Goal: Communication & Community: Ask a question

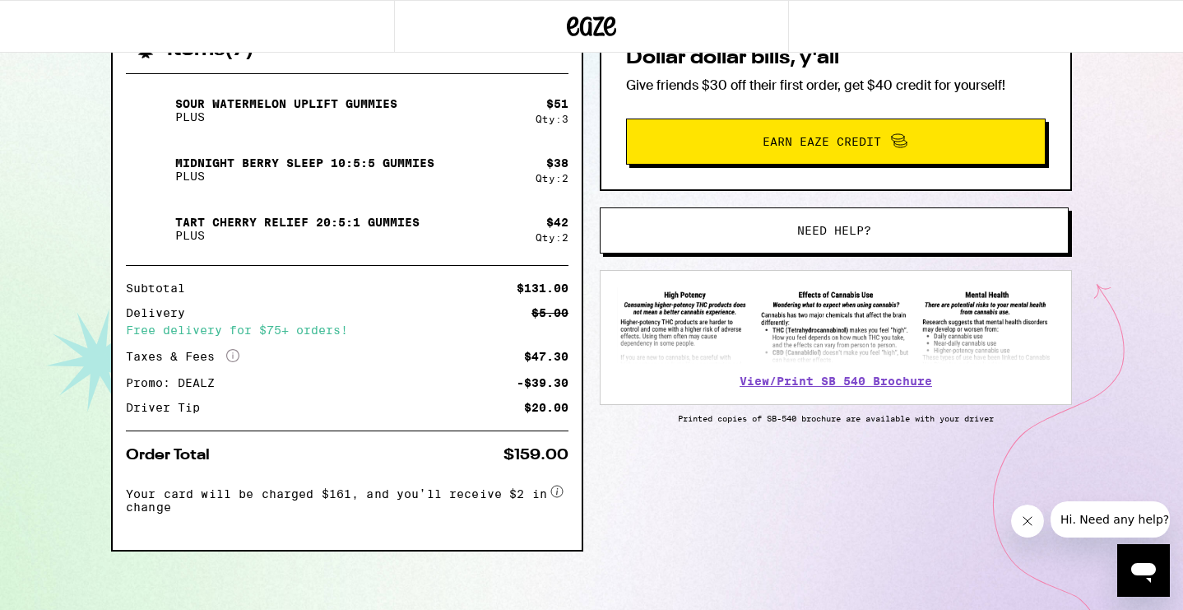
scroll to position [404, 0]
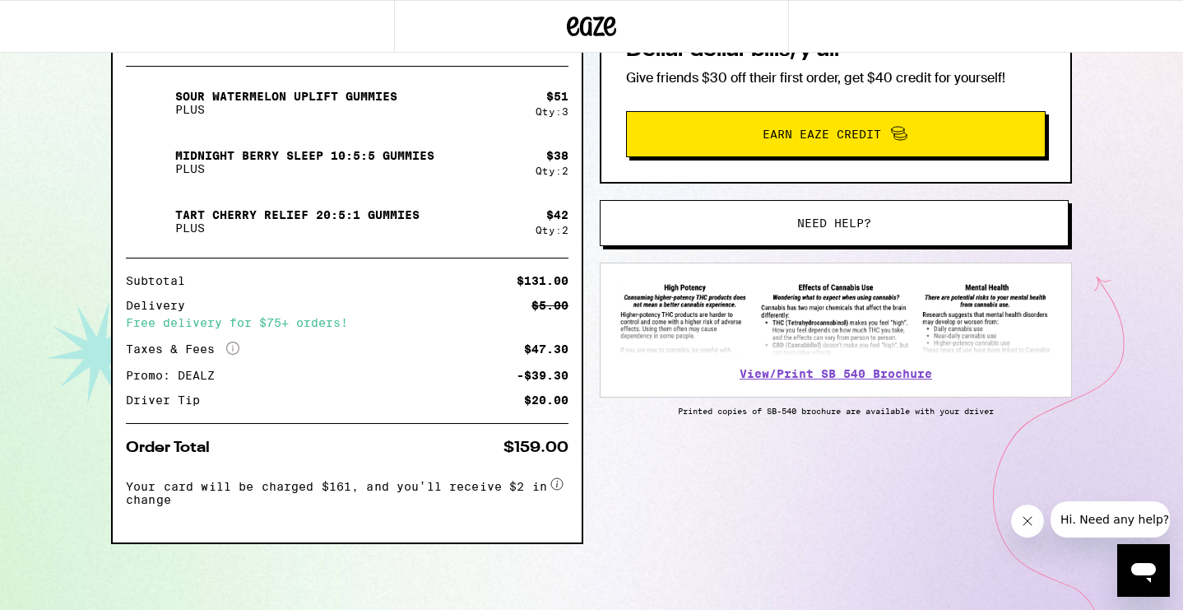
click at [1078, 524] on span "Hi. Need any help?" at bounding box center [1114, 518] width 109 height 13
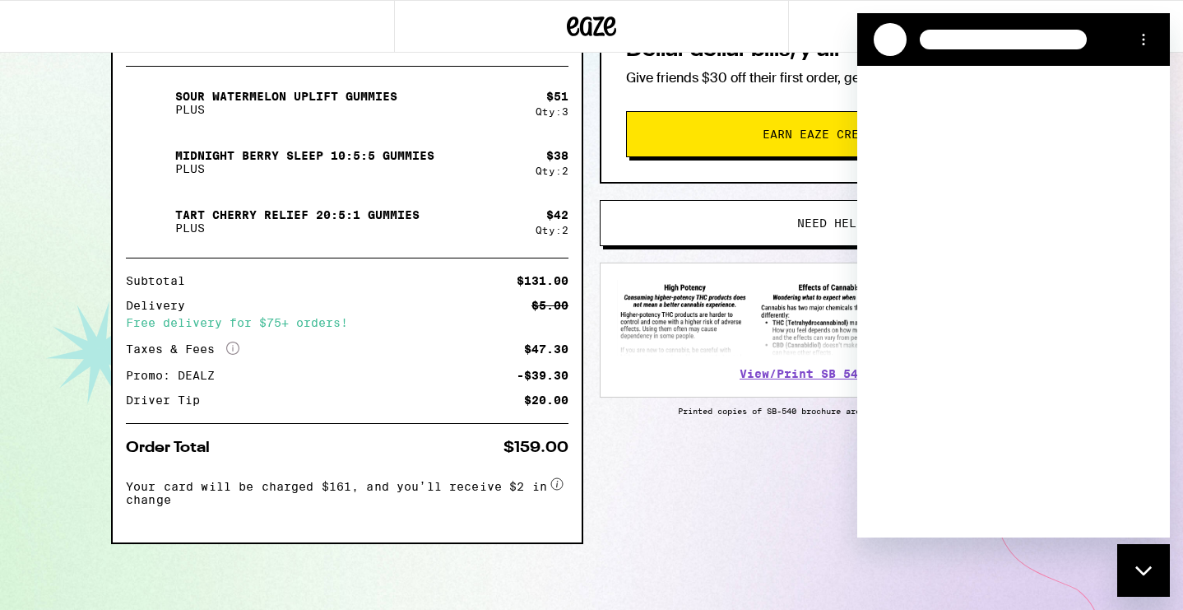
scroll to position [0, 0]
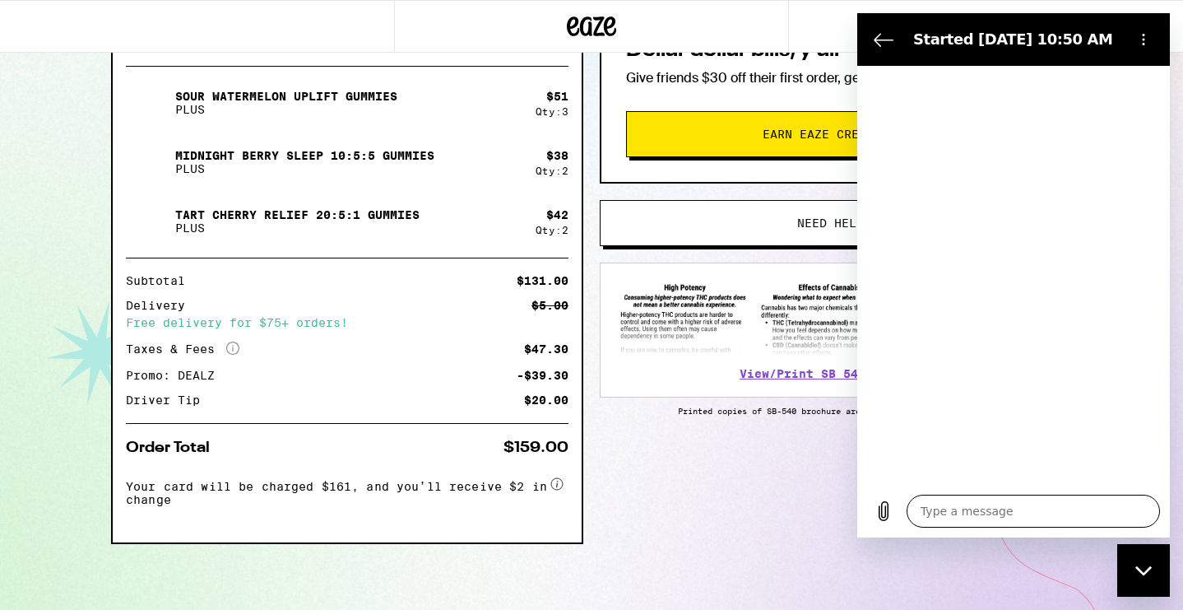
click at [948, 519] on textarea at bounding box center [1033, 510] width 253 height 33
type textarea "x"
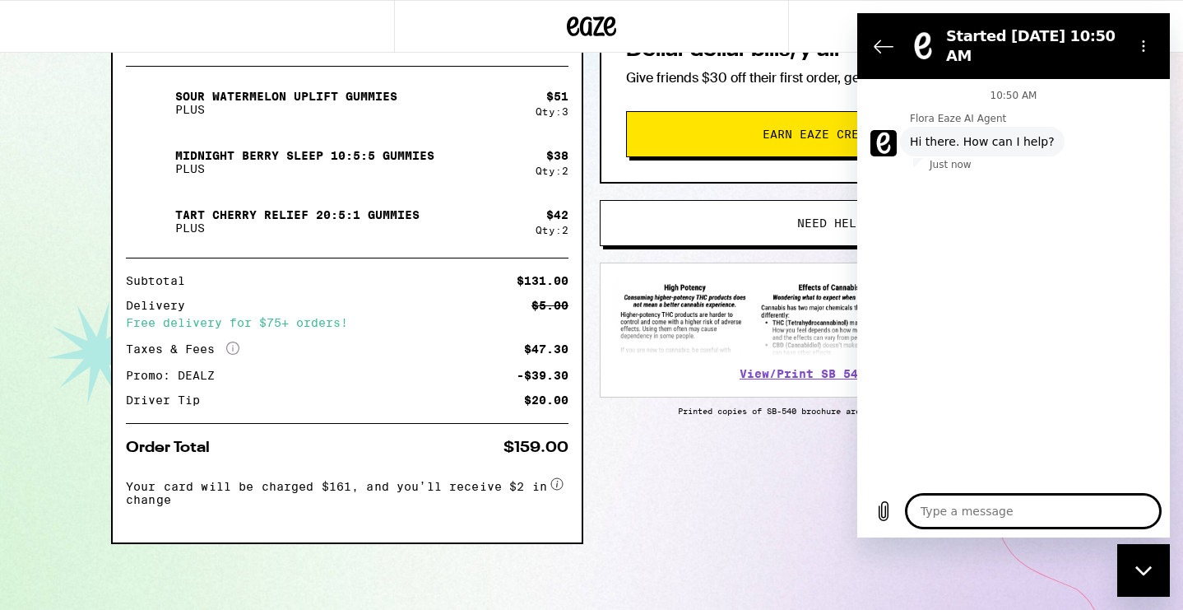
type textarea "M"
type textarea "x"
type textarea "My"
type textarea "x"
type textarea "My"
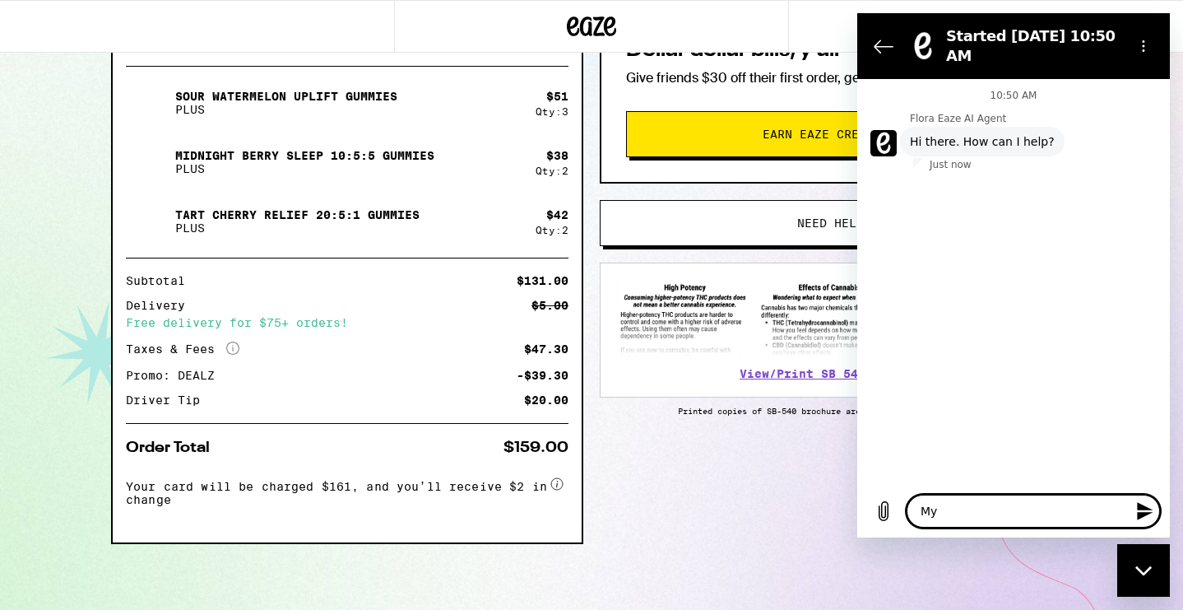
type textarea "x"
type textarea "My d"
type textarea "x"
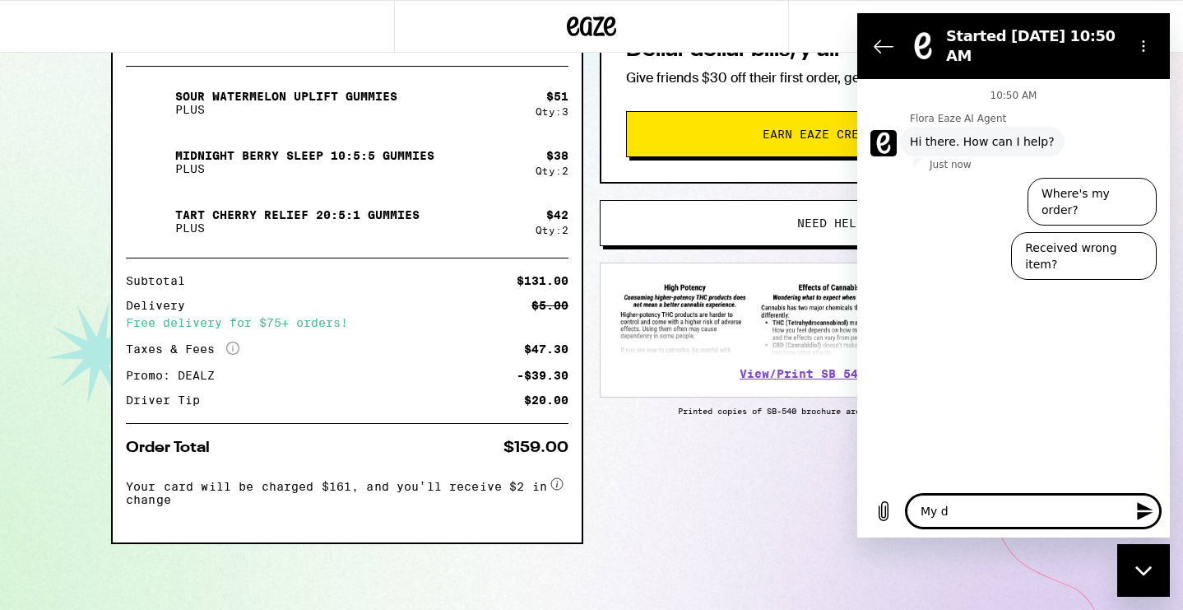
type textarea "My dl"
type textarea "x"
type textarea "My dle"
type textarea "x"
type textarea "My dlei"
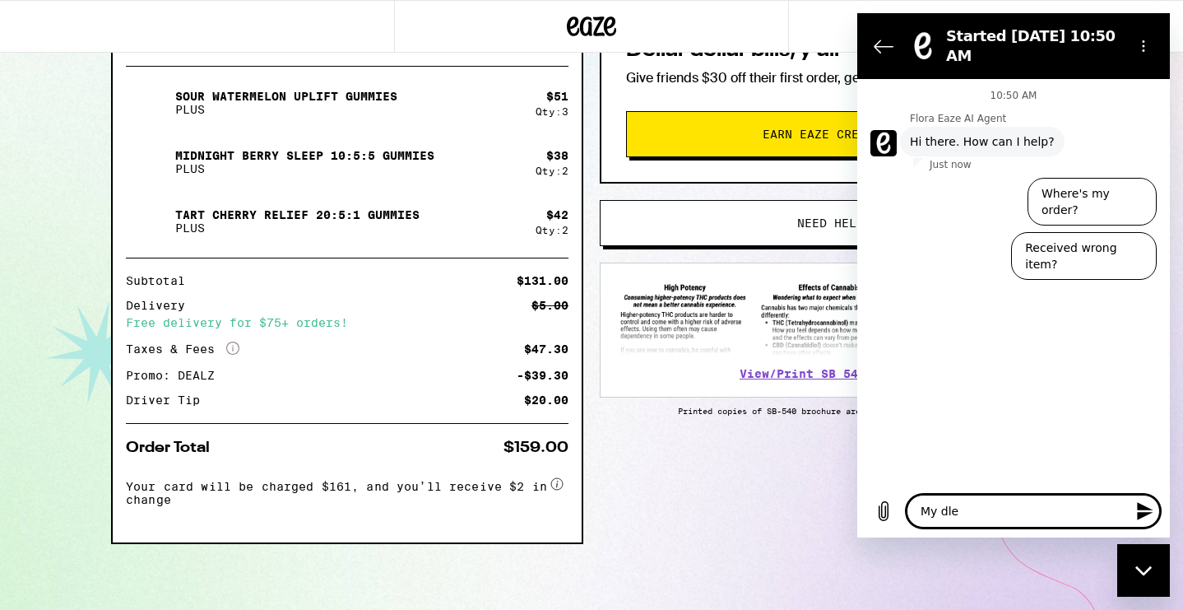
type textarea "x"
type textarea "My dleiv"
type textarea "x"
type textarea "My dleive"
type textarea "x"
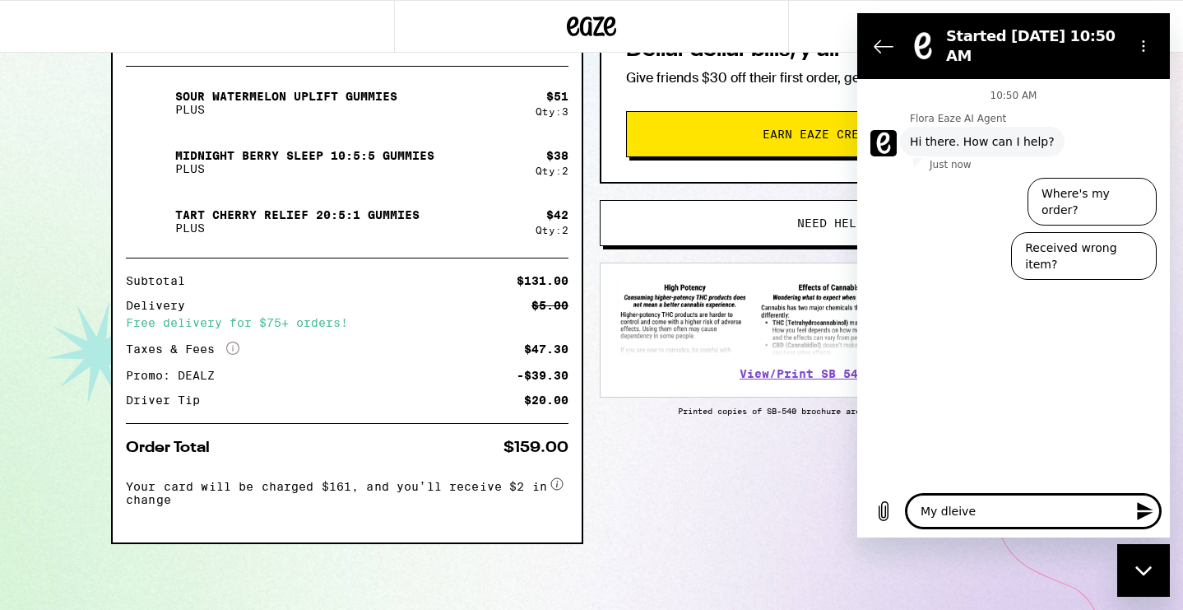
type textarea "My dleiver"
type textarea "x"
type textarea "My dleivery"
type textarea "x"
type textarea "My delivery"
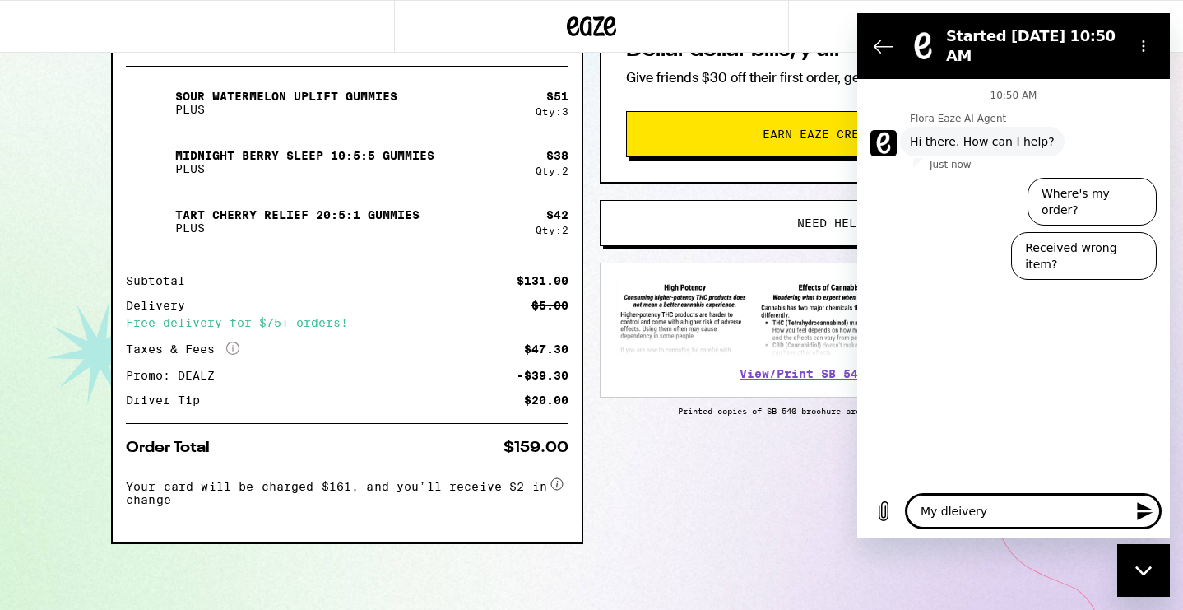
type textarea "x"
type textarea "My delivery p"
type textarea "x"
type textarea "My delivery pe"
type textarea "x"
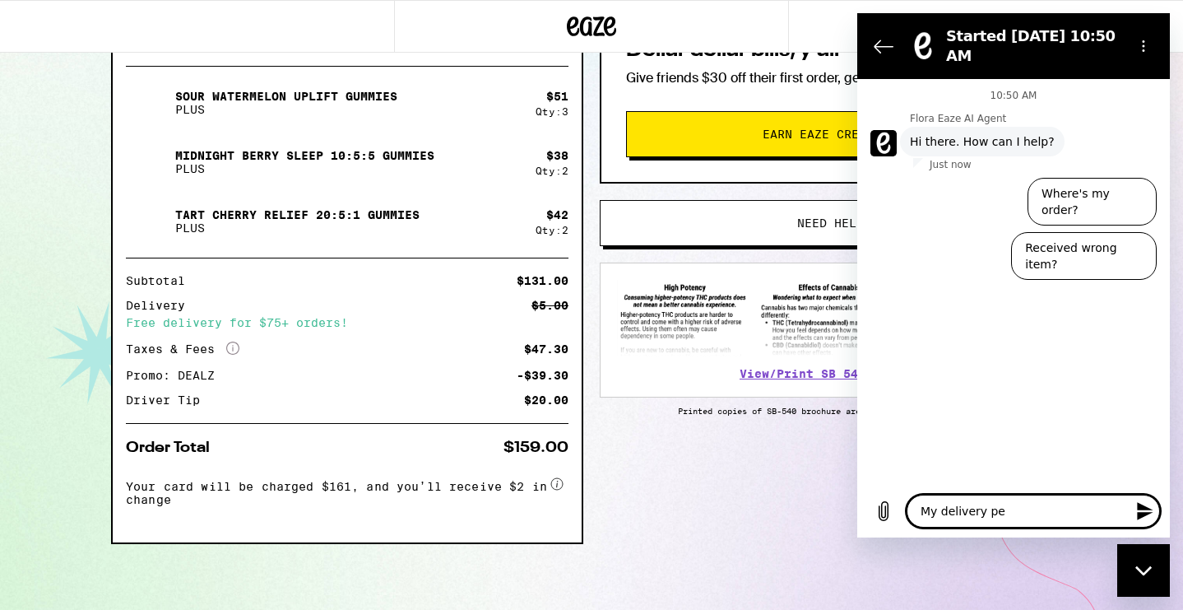
type textarea "My delivery per"
type textarea "x"
type textarea "My delivery pers"
type textarea "x"
type textarea "My delivery perso"
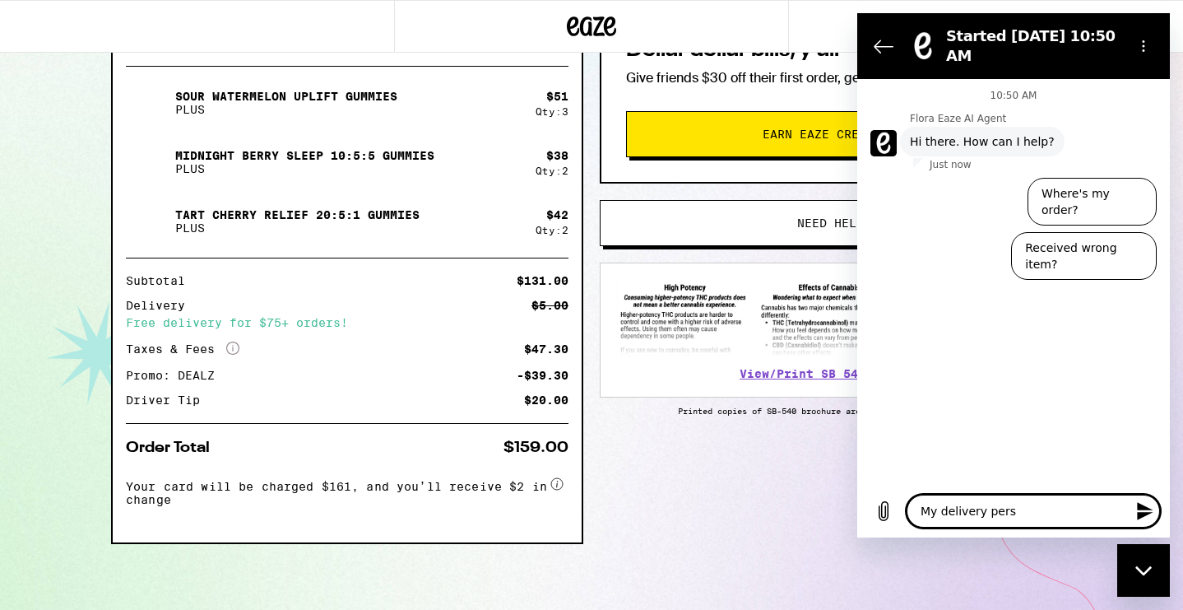
type textarea "x"
type textarea "My delivery person"
type textarea "x"
type textarea "My delivery person"
type textarea "x"
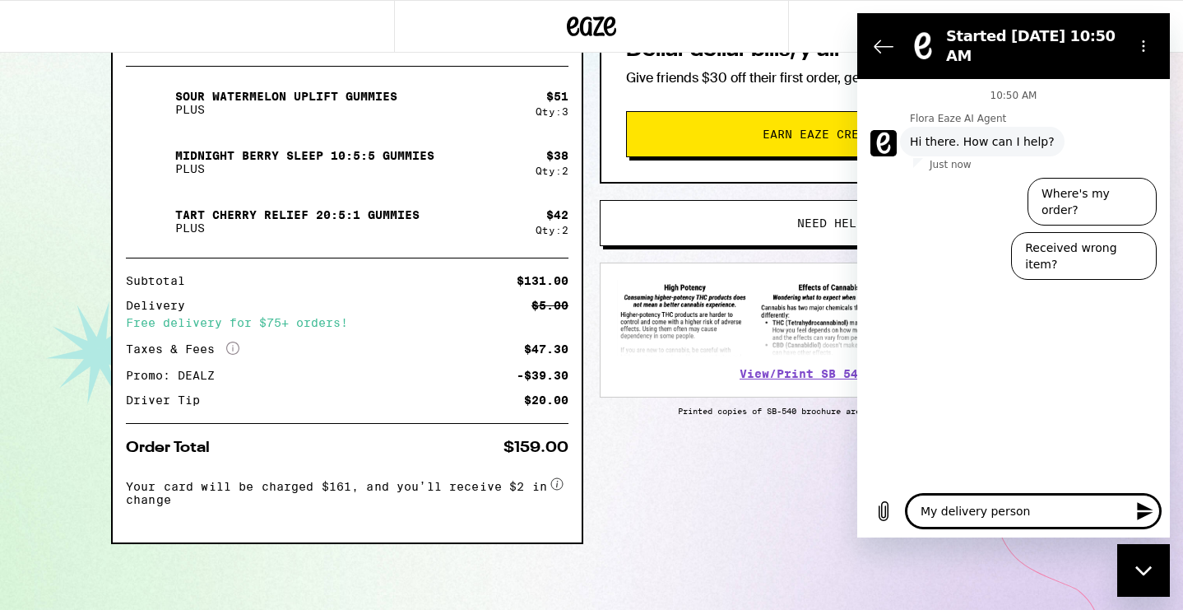
type textarea "My delivery person j"
type textarea "x"
type textarea "My delivery person ju"
type textarea "x"
type textarea "My delivery person jus"
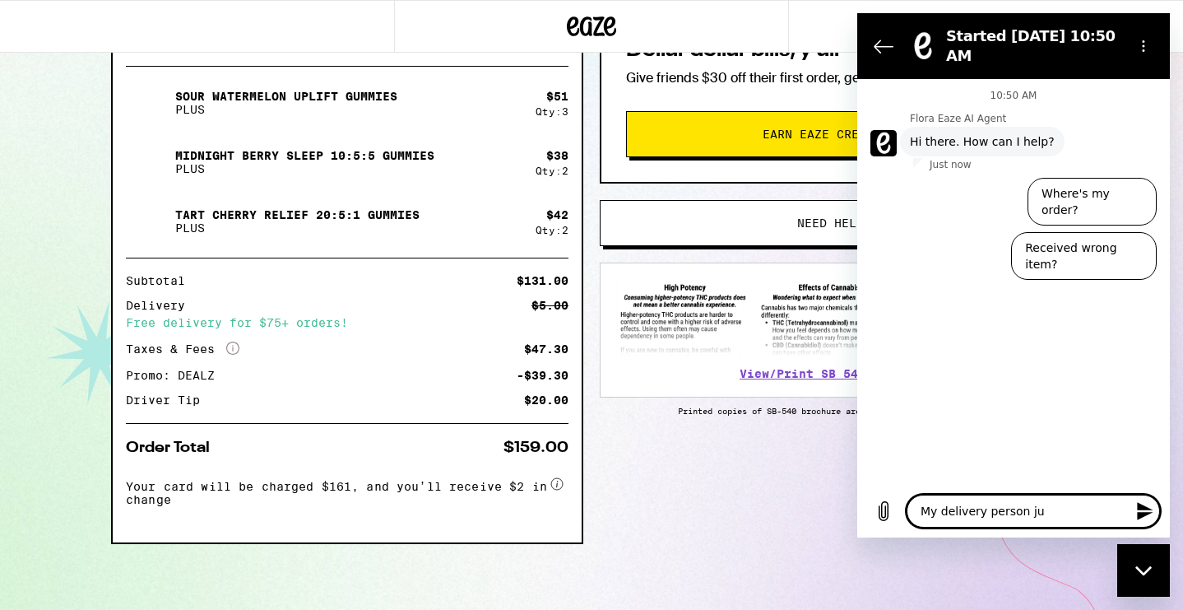
type textarea "x"
type textarea "My delivery person just"
type textarea "x"
type textarea "My delivery person just"
type textarea "x"
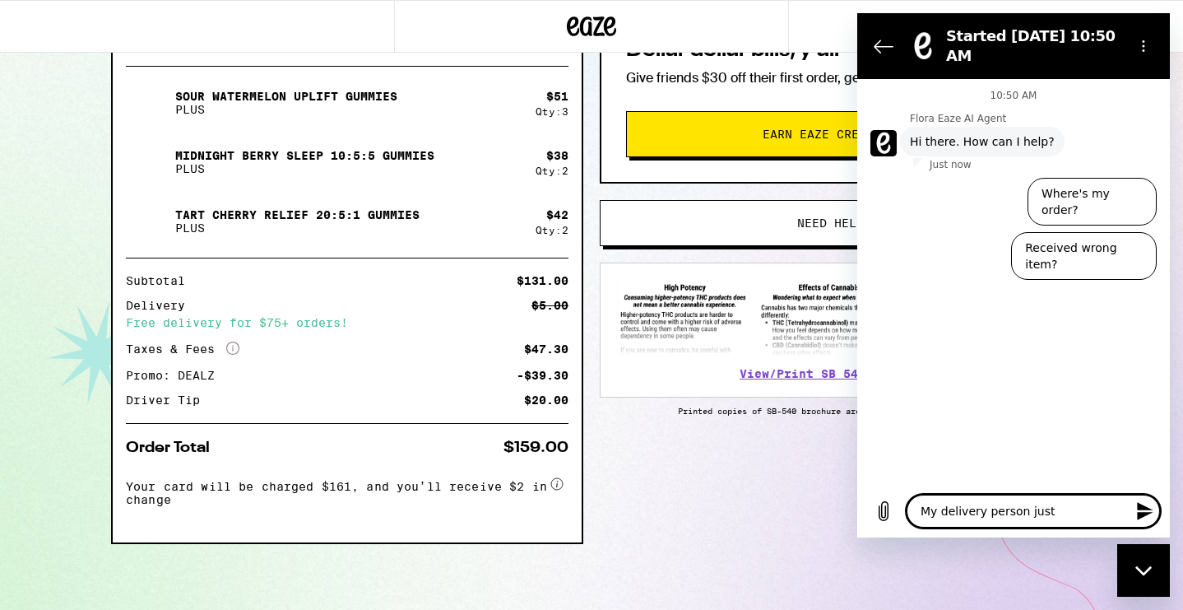
type textarea "My delivery person just a"
type textarea "x"
type textarea "My delivery person just ar"
type textarea "x"
type textarea "My delivery person just arr"
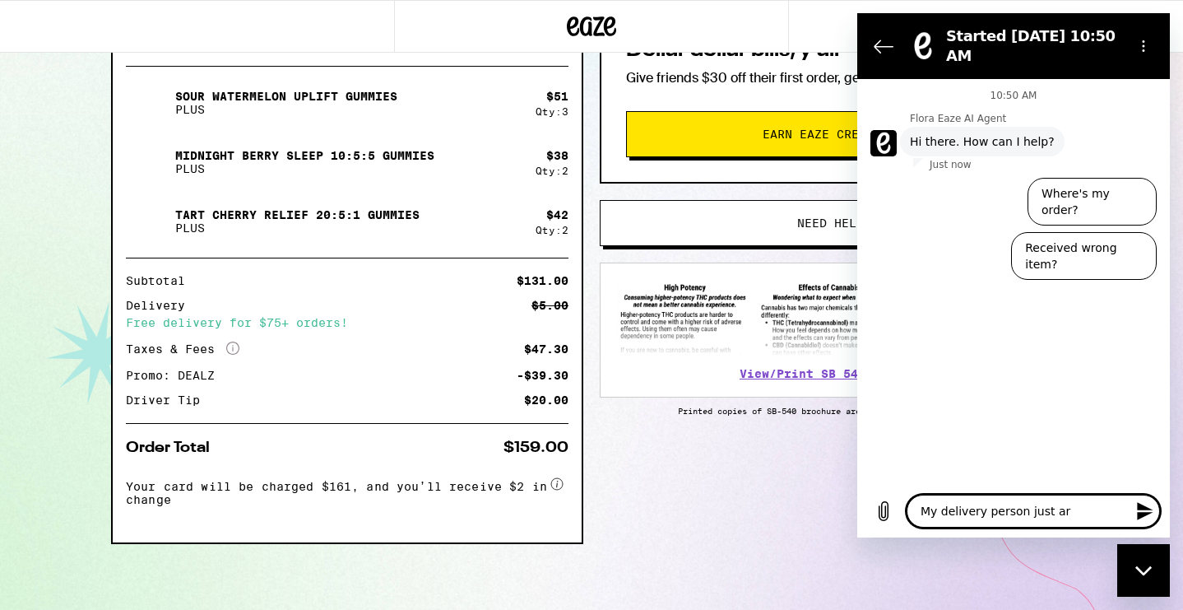
type textarea "x"
type textarea "My delivery person just arri"
type textarea "x"
type textarea "My delivery person just arriv"
type textarea "x"
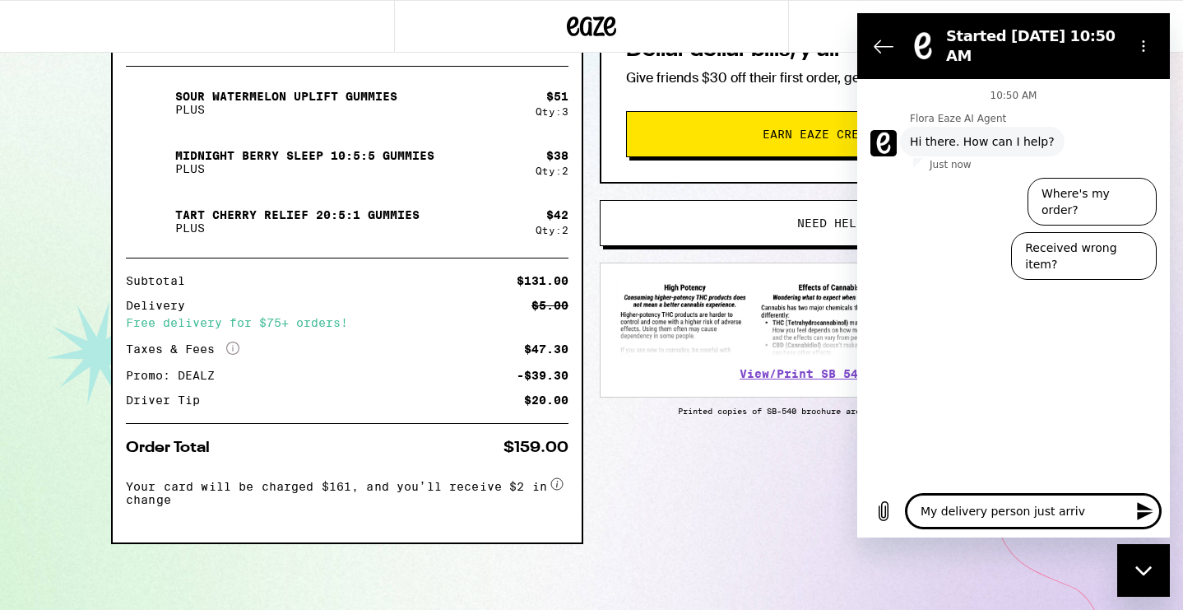
type textarea "My delivery person just arrive"
type textarea "x"
type textarea "My delivery person just arrived"
type textarea "x"
type textarea "My delivery person just arrived"
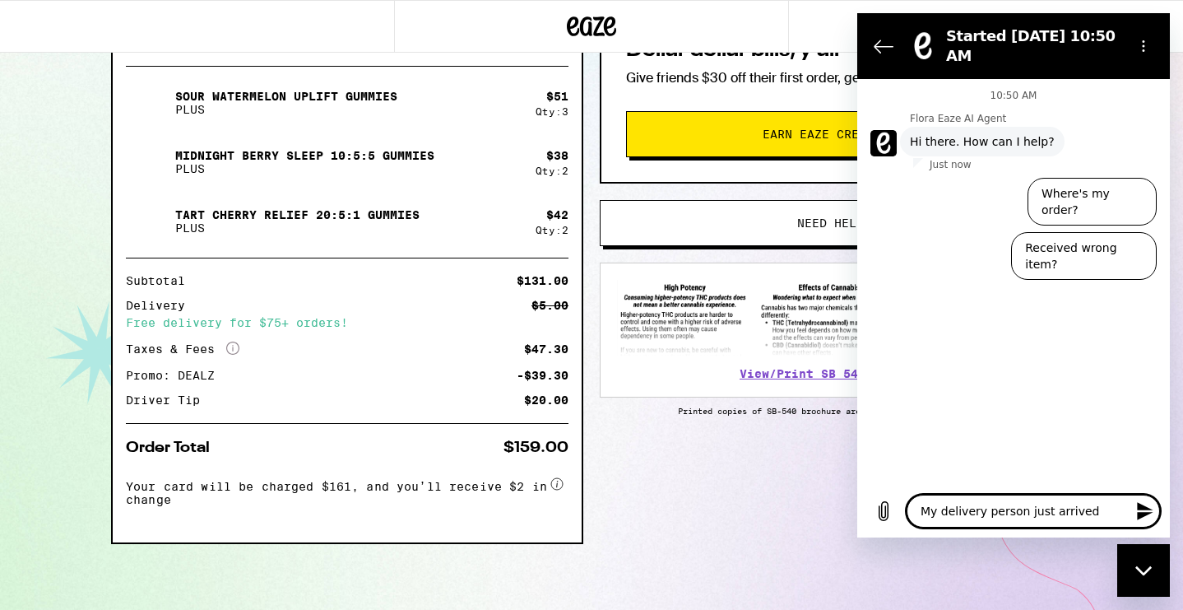
type textarea "x"
type textarea "My delivery person just arrived a"
type textarea "x"
type textarea "My delivery person just arrived an"
type textarea "x"
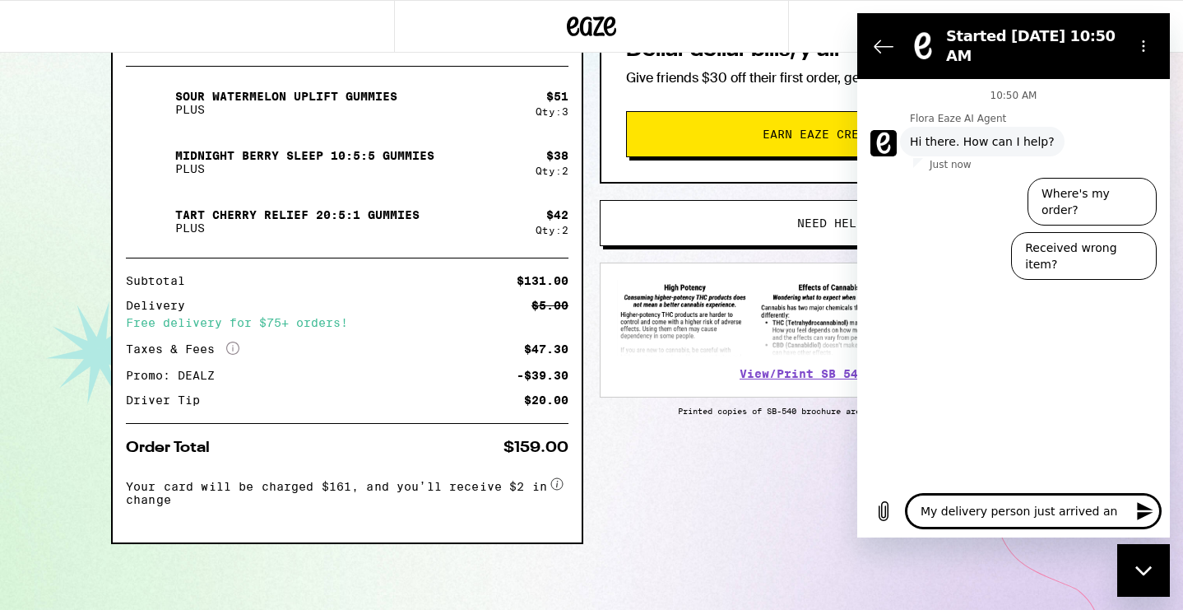
type textarea "My delivery person just arrived and"
type textarea "x"
type textarea "My delivery person just arrived and"
type textarea "x"
type textarea "My delivery person just arrived and h"
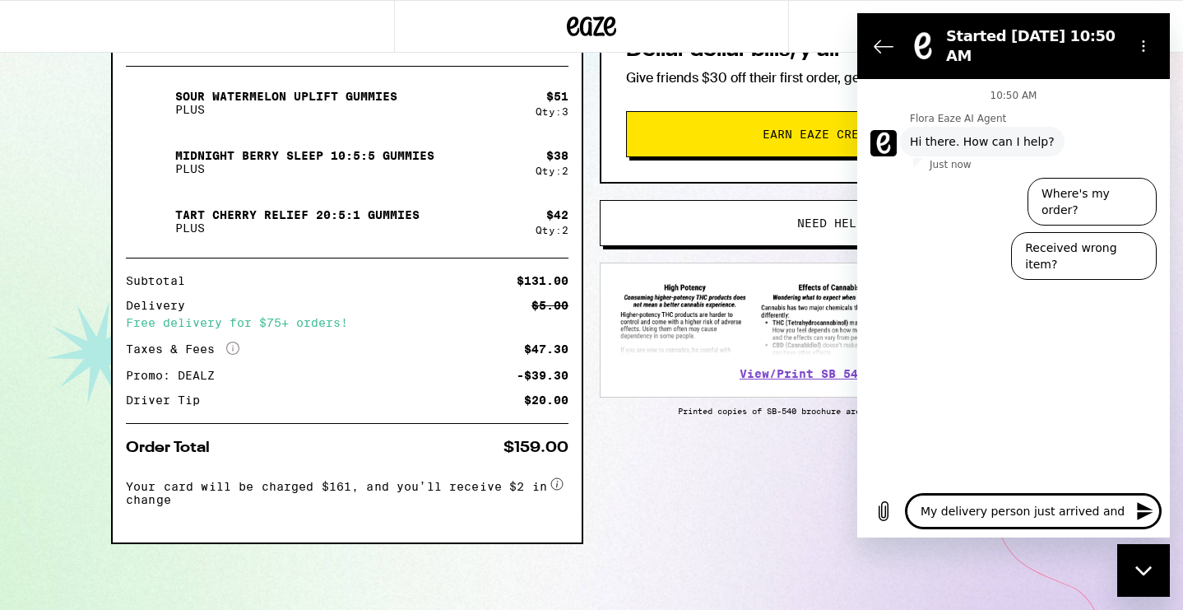
type textarea "x"
type textarea "My delivery person just arrived and he"
type textarea "x"
type textarea "My delivery person just arrived and her"
type textarea "x"
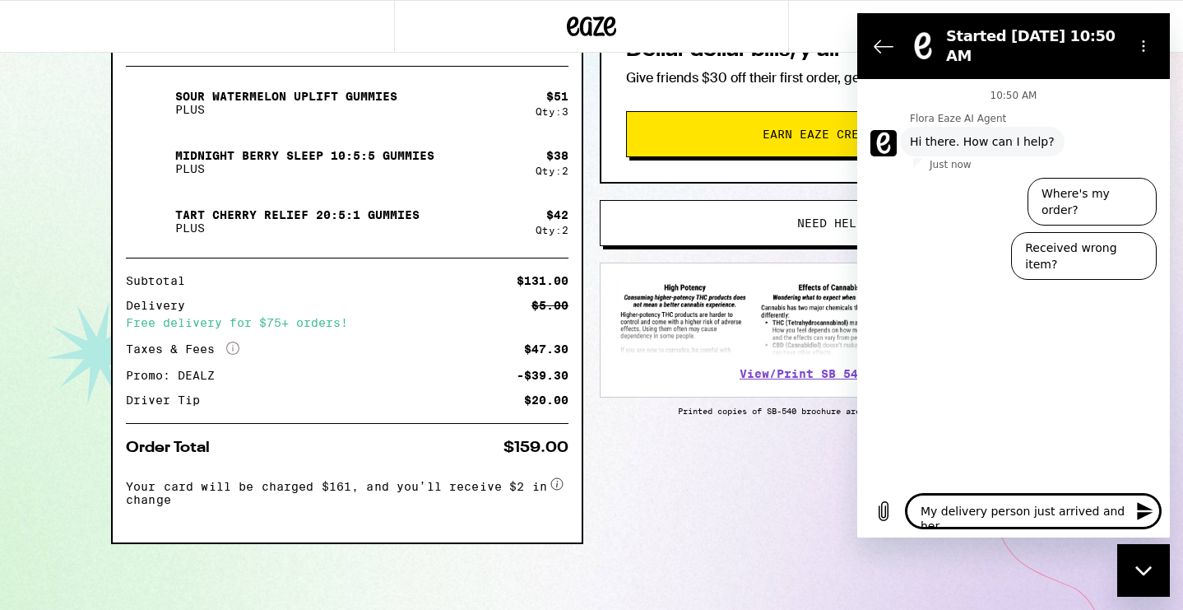
type textarea "My delivery person just arrived and her"
type textarea "x"
type textarea "My delivery person just arrived and her t"
type textarea "x"
type textarea "My delivery person just arrived and her te"
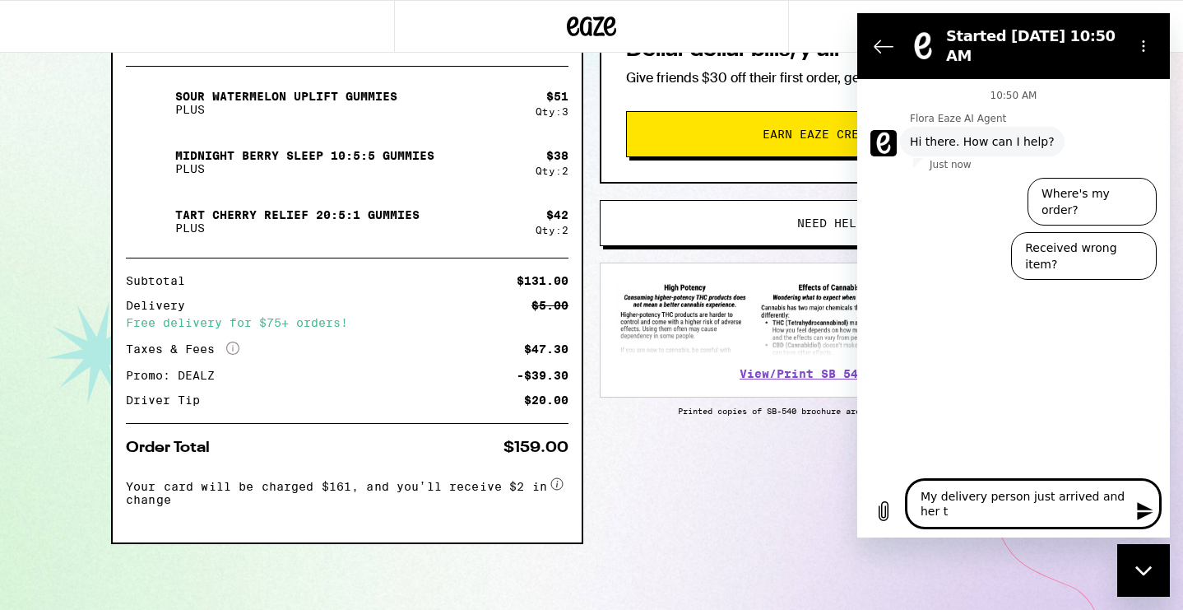
type textarea "x"
type textarea "My delivery person just arrived and her ter"
type textarea "x"
type textarea "My delivery person just arrived and her term"
type textarea "x"
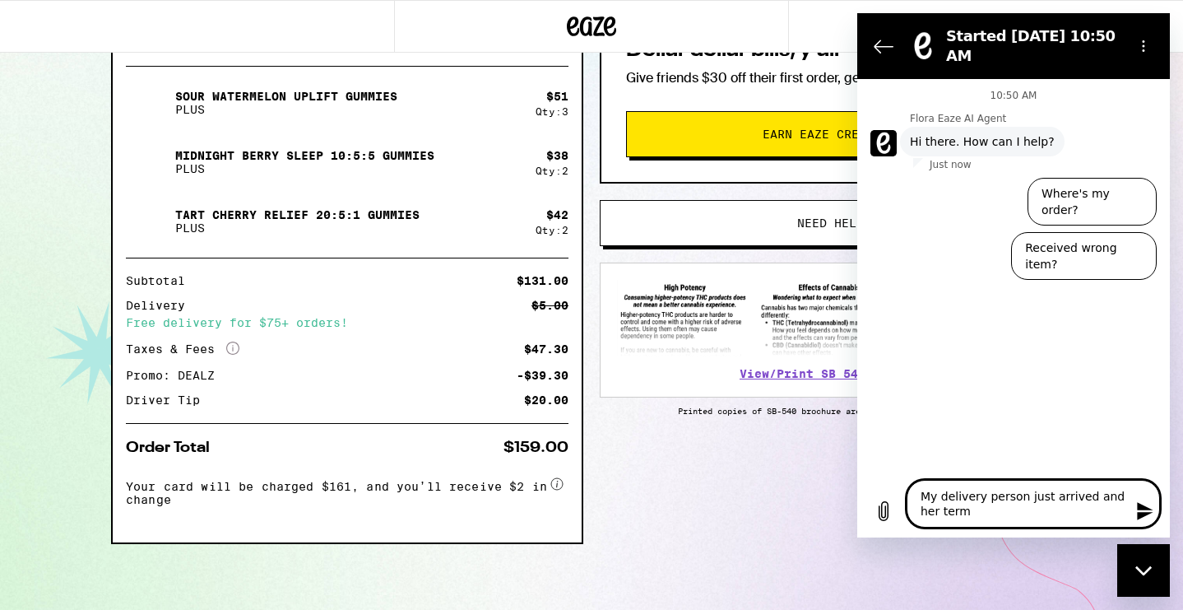
type textarea "My delivery person just arrived and her termi"
type textarea "x"
type textarea "My delivery person just arrived and her termin"
type textarea "x"
type textarea "My delivery person just arrived and her termina"
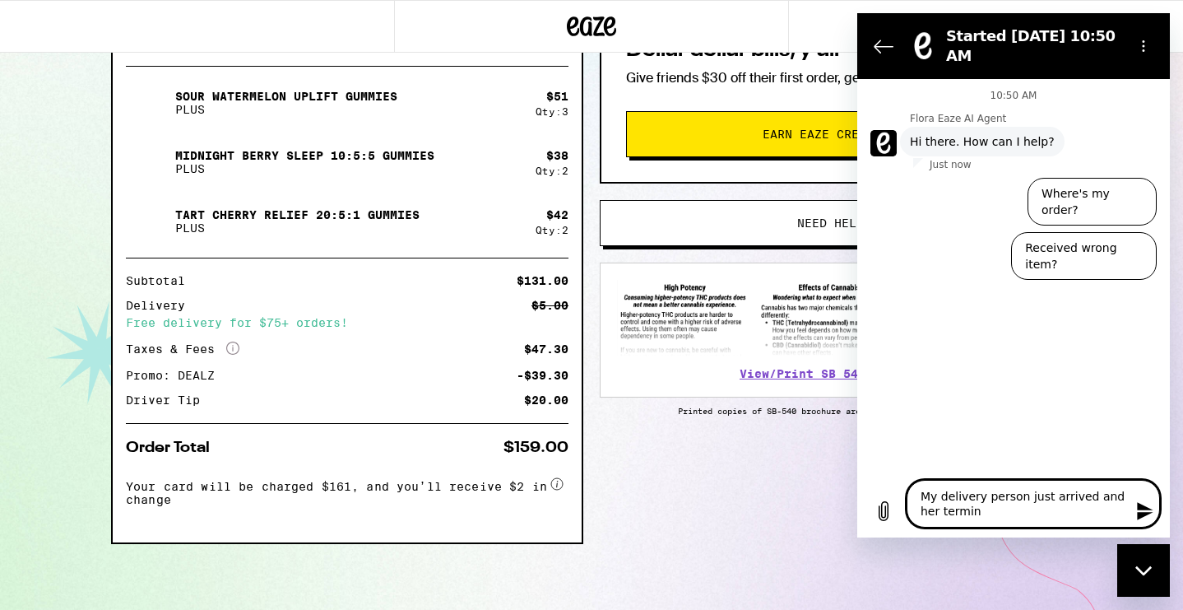
type textarea "x"
type textarea "My delivery person just arrived and her terminal"
type textarea "x"
type textarea "My delivery person just arrived and her terminal"
type textarea "x"
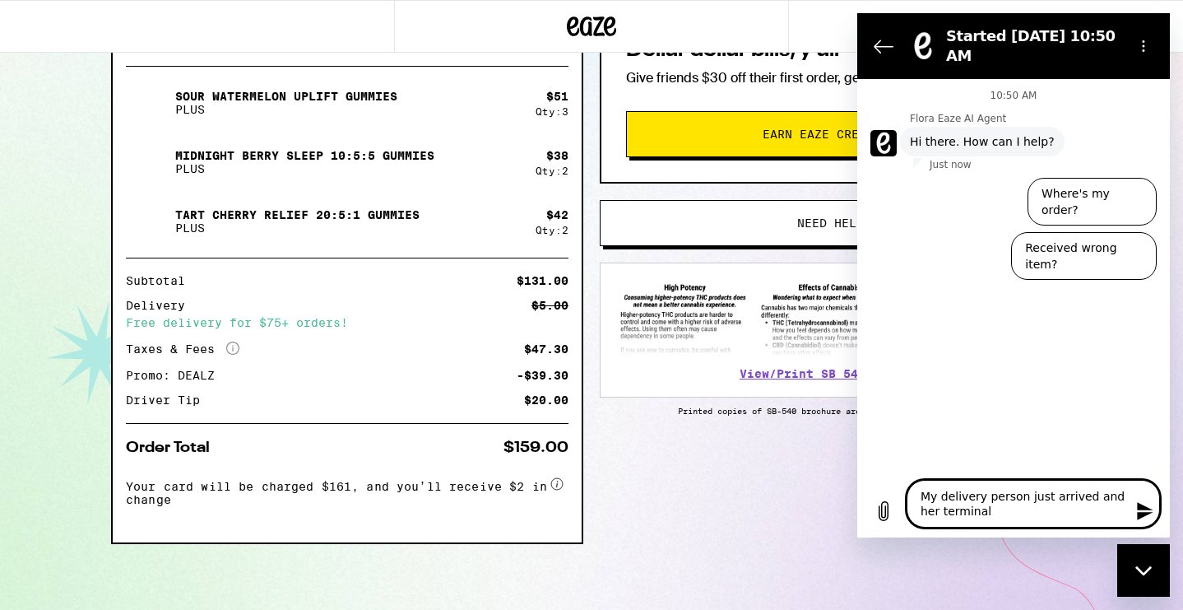
type textarea "My delivery person just arrived and her terminal d"
type textarea "x"
type textarea "My delivery person just arrived and her terminal di"
type textarea "x"
type textarea "My delivery person just arrived and her terminal did"
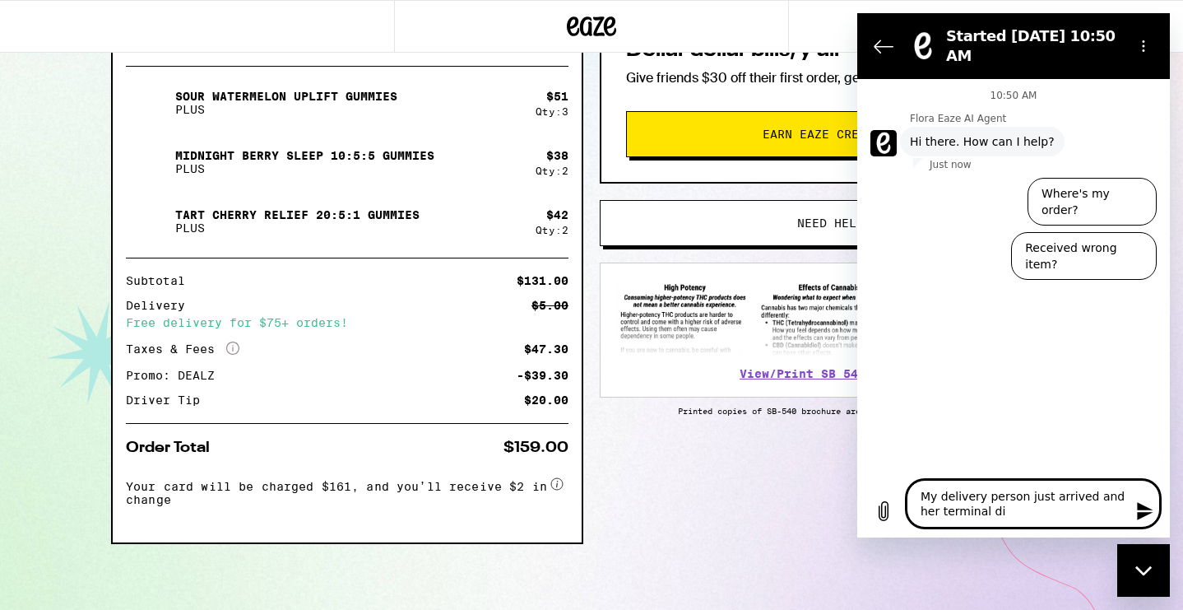
type textarea "x"
type textarea "My delivery person just arrived and her terminal didn"
type textarea "x"
type textarea "My delivery person just arrived and her terminal didnt"
type textarea "x"
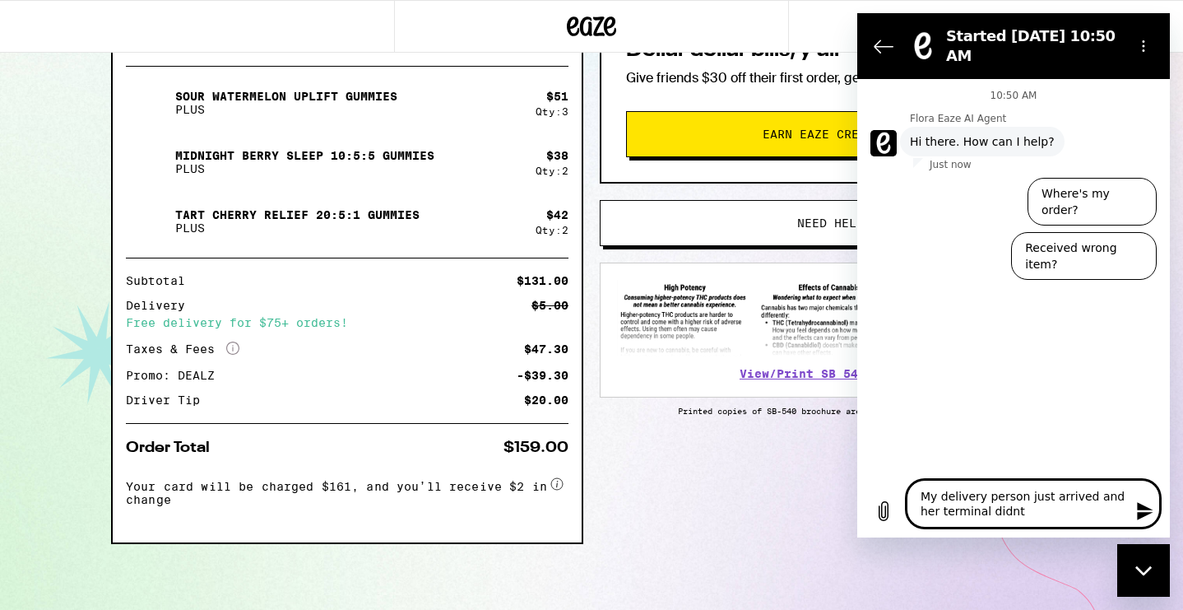
type textarea "My delivery person just arrived and her terminal didnt"
type textarea "x"
type textarea "My delivery person just arrived and her terminal didnt w"
type textarea "x"
type textarea "My delivery person just arrived and her terminal didnt wo"
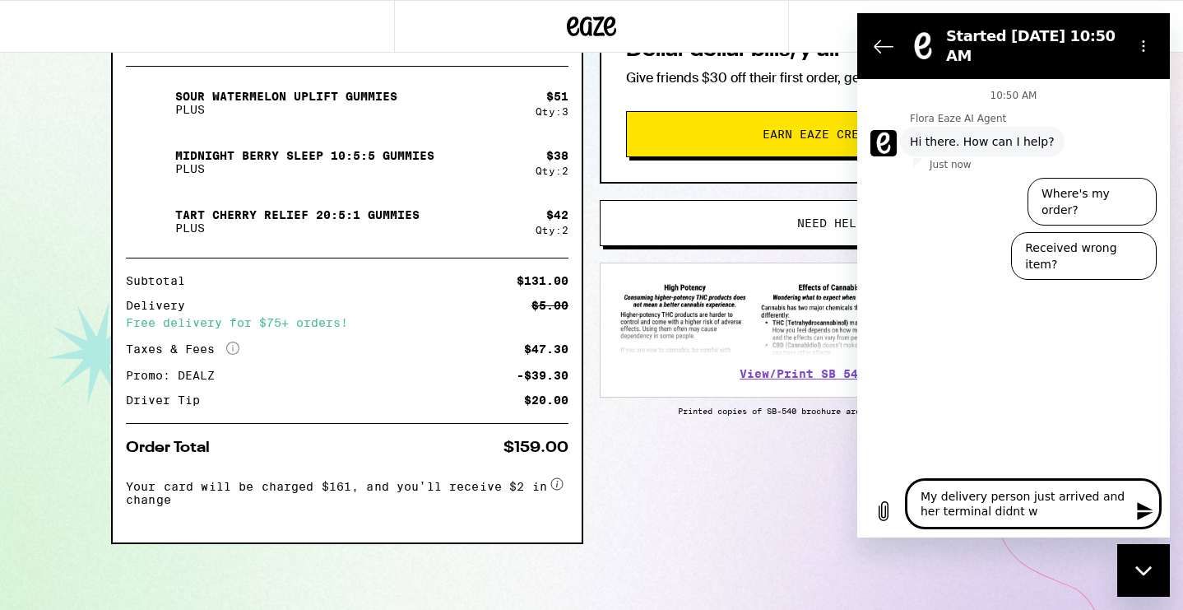
type textarea "x"
type textarea "My delivery person just arrived and her terminal didnt wor"
type textarea "x"
type textarea "My delivery person just arrived and her terminal didnt work"
type textarea "x"
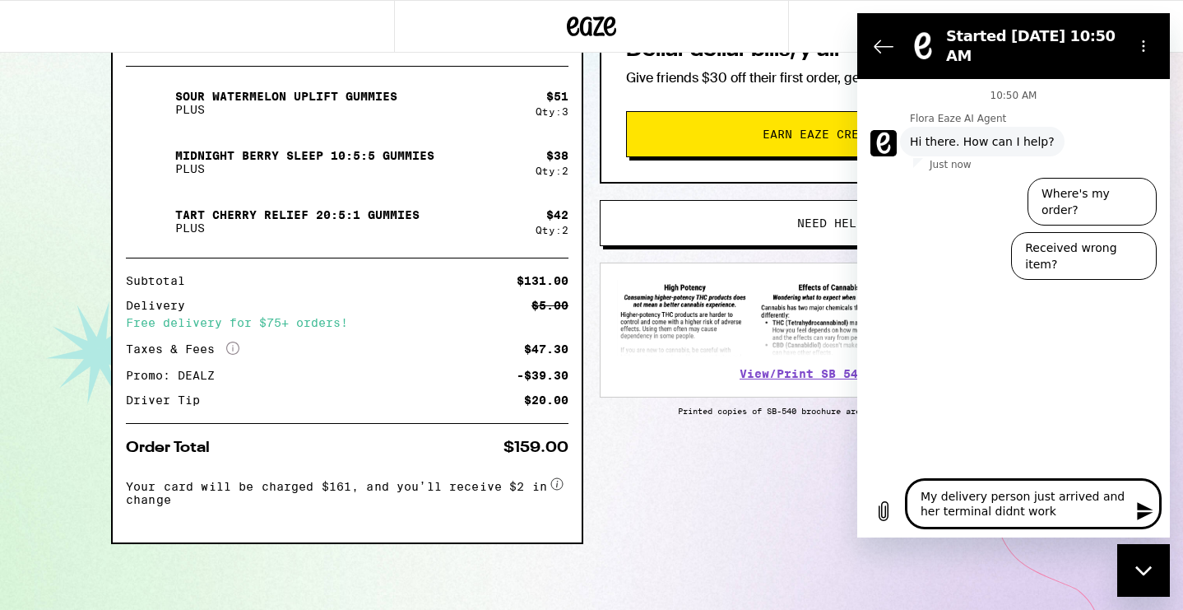
type textarea "My delivery person just arrived and her terminal didnt work"
type textarea "x"
type textarea "My delivery person just arrived and her terminal didnt work s"
type textarea "x"
type textarea "My delivery person just arrived and her terminal didnt work so"
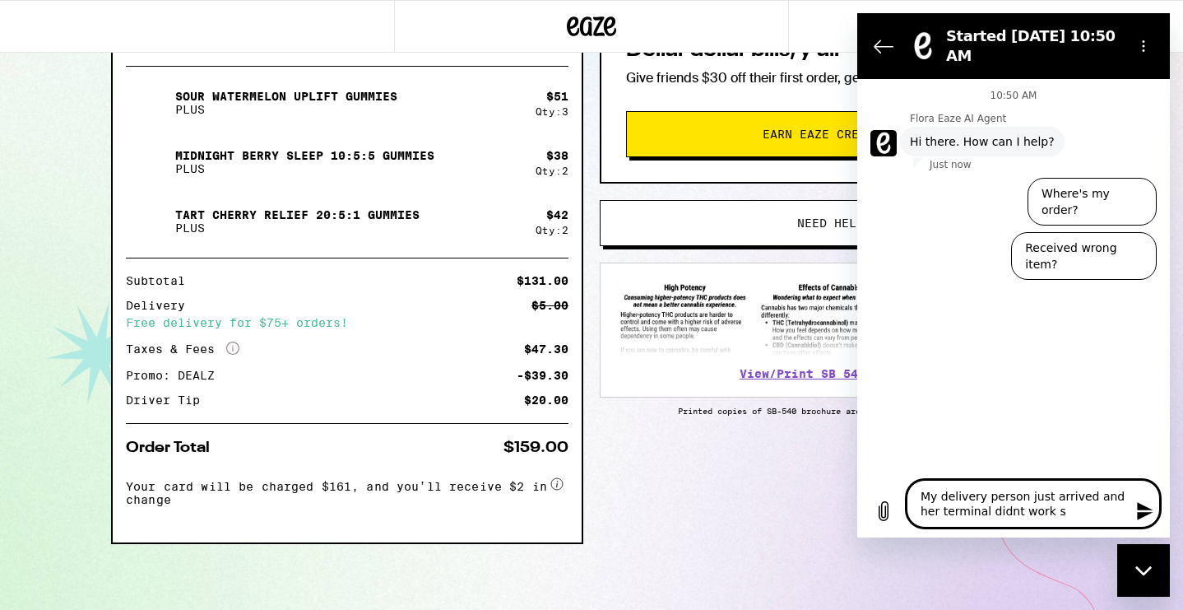
type textarea "x"
type textarea "My delivery person just arrived and her terminal didnt work so"
type textarea "x"
type textarea "My delivery person just arrived and her terminal didnt work so I"
type textarea "x"
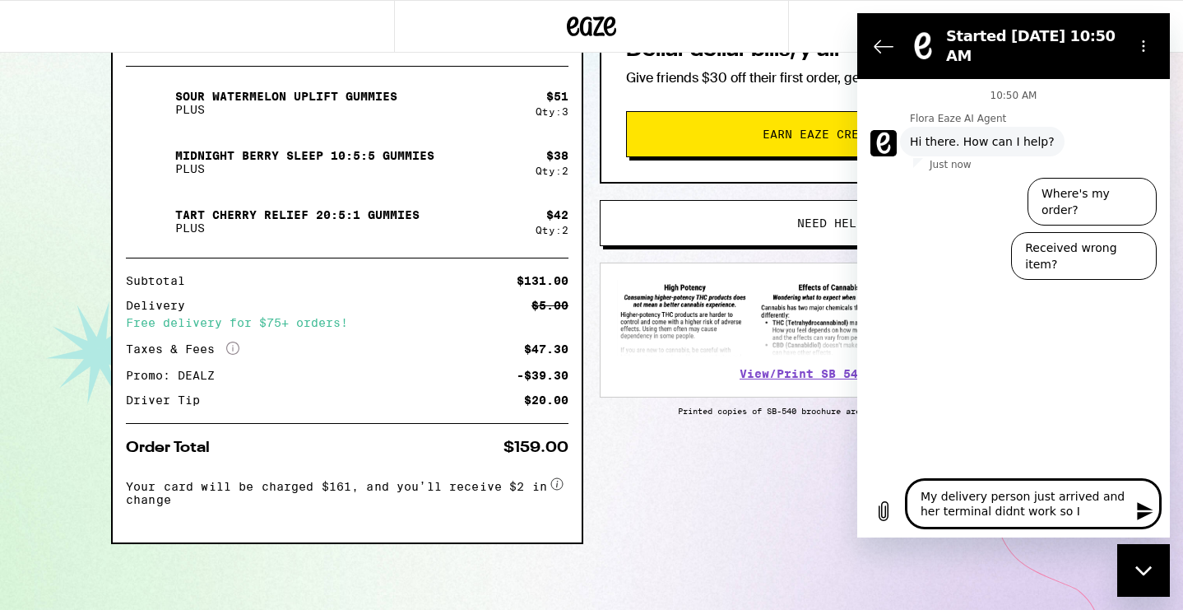
type textarea "My delivery person just arrived and her terminal didnt work so I"
type textarea "x"
type textarea "My delivery person just arrived and her terminal didnt work so I p"
type textarea "x"
type textarea "My delivery person just arrived and her terminal didnt work so I pa"
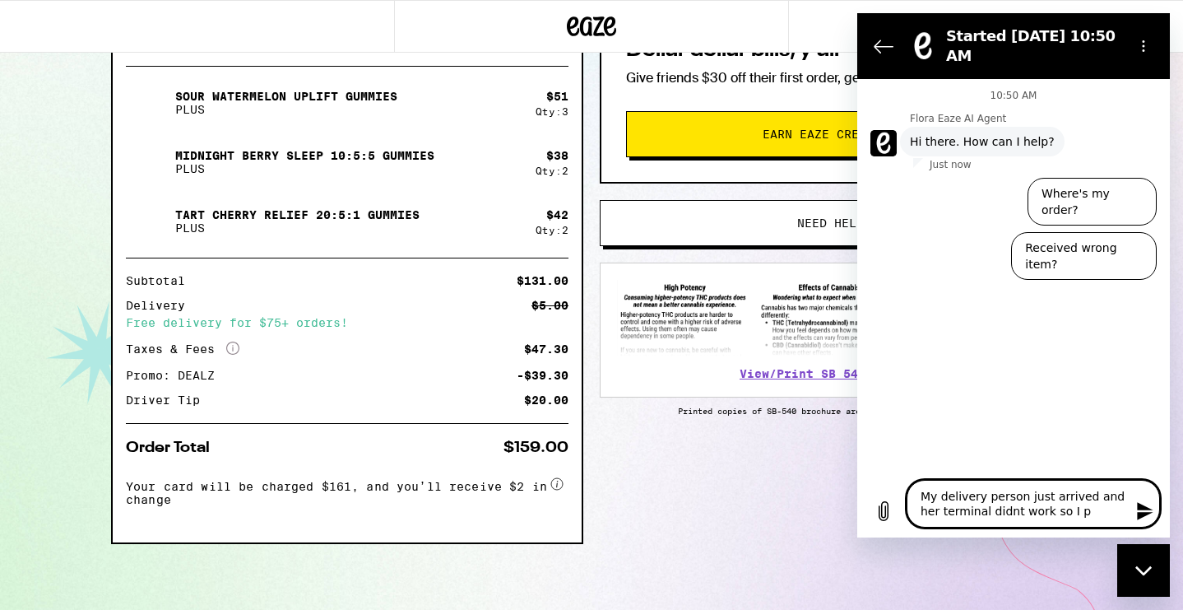
type textarea "x"
type textarea "My delivery person just arrived and her terminal didnt work so I pai"
type textarea "x"
type textarea "My delivery person just arrived and her terminal didnt work so I paid"
type textarea "x"
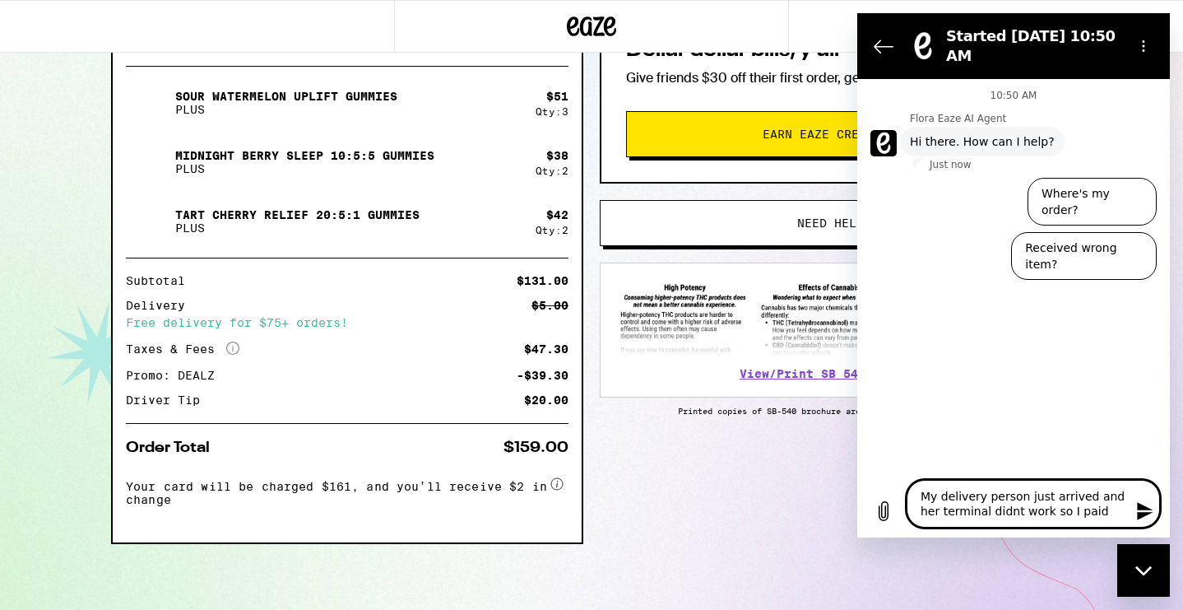
type textarea "My delivery person just arrived and her terminal didnt work so I paid"
type textarea "x"
type textarea "My delivery person just arrived and her terminal didnt work so I paid c"
type textarea "x"
type textarea "My delivery person just arrived and her terminal didnt work so I paid ca"
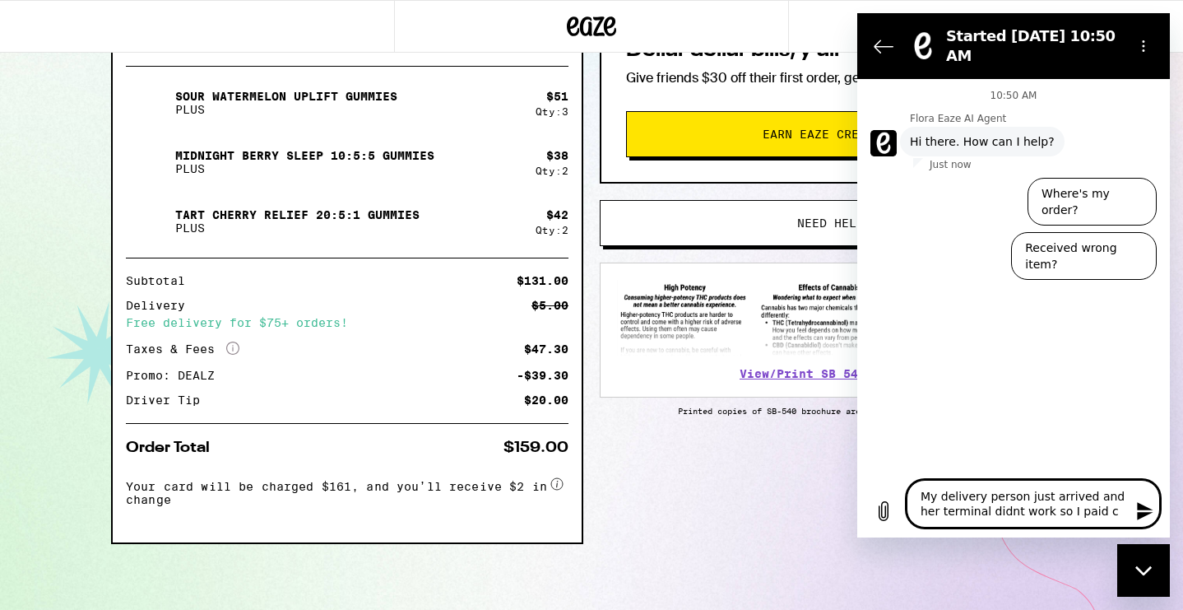
type textarea "x"
type textarea "My delivery person just arrived and her terminal didnt work so I paid cas"
type textarea "x"
type textarea "My delivery person just arrived and her terminal didnt work so I paid cash"
type textarea "x"
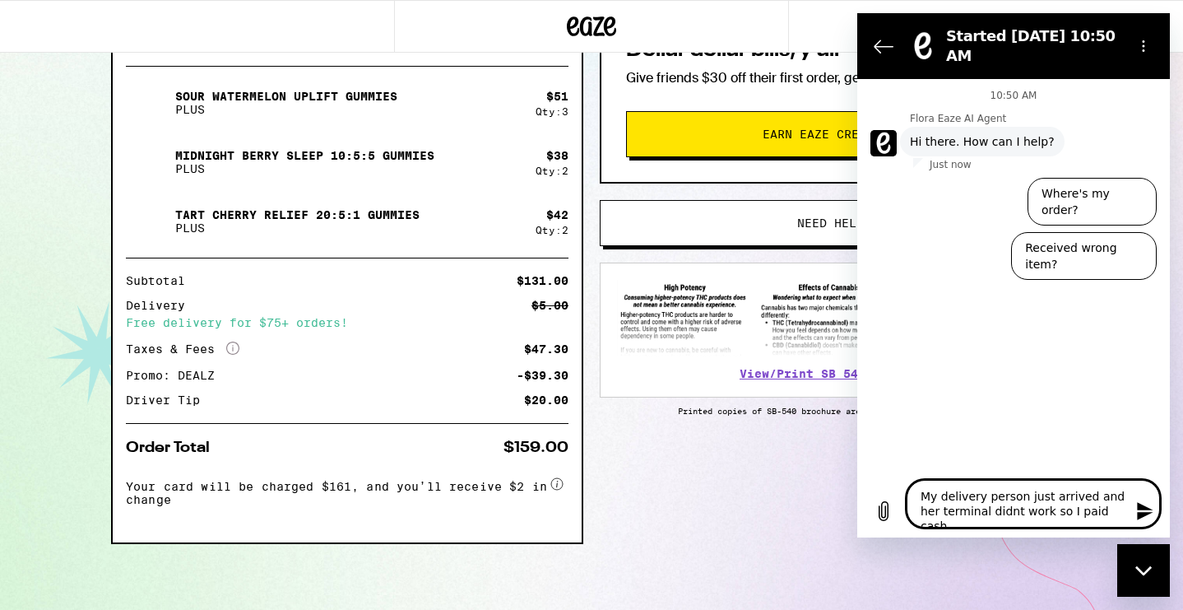
type textarea "My delivery person just arrived and her terminal didnt work so I paid cash."
type textarea "x"
type textarea "My delivery person just arrived and her terminal didnt work so I paid cash."
type textarea "x"
type textarea "My delivery person just arrived and her terminal didnt work so I paid cash. S"
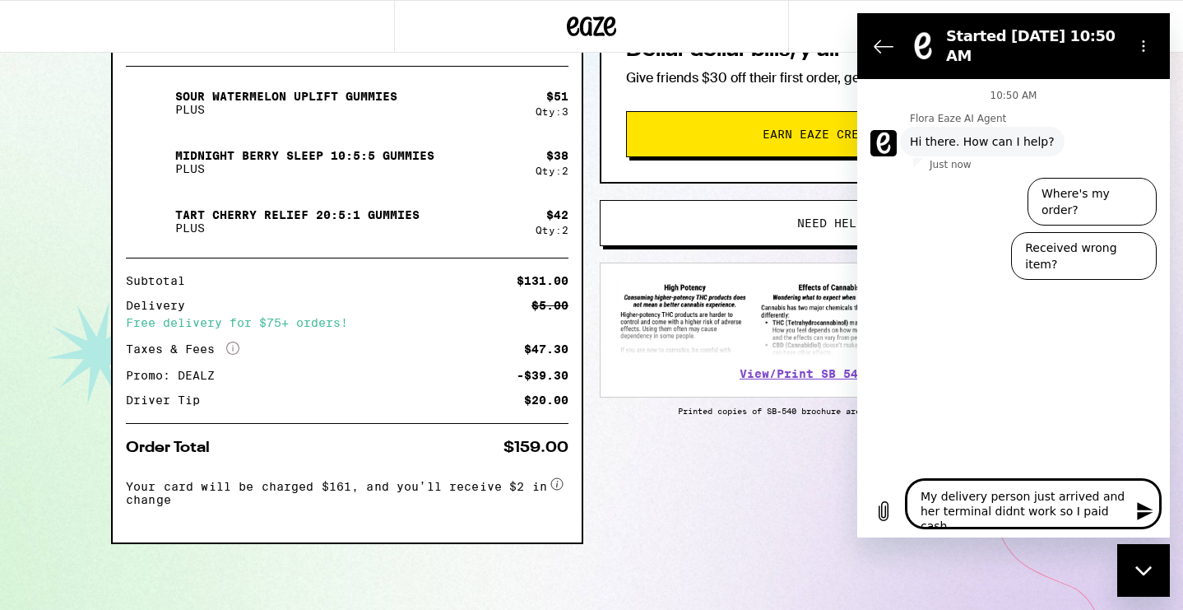
type textarea "x"
type textarea "My delivery person just arrived and her terminal didnt work so I paid cash. Sh"
type textarea "x"
type textarea "My delivery person just arrived and her terminal didnt work so I paid cash. She"
type textarea "x"
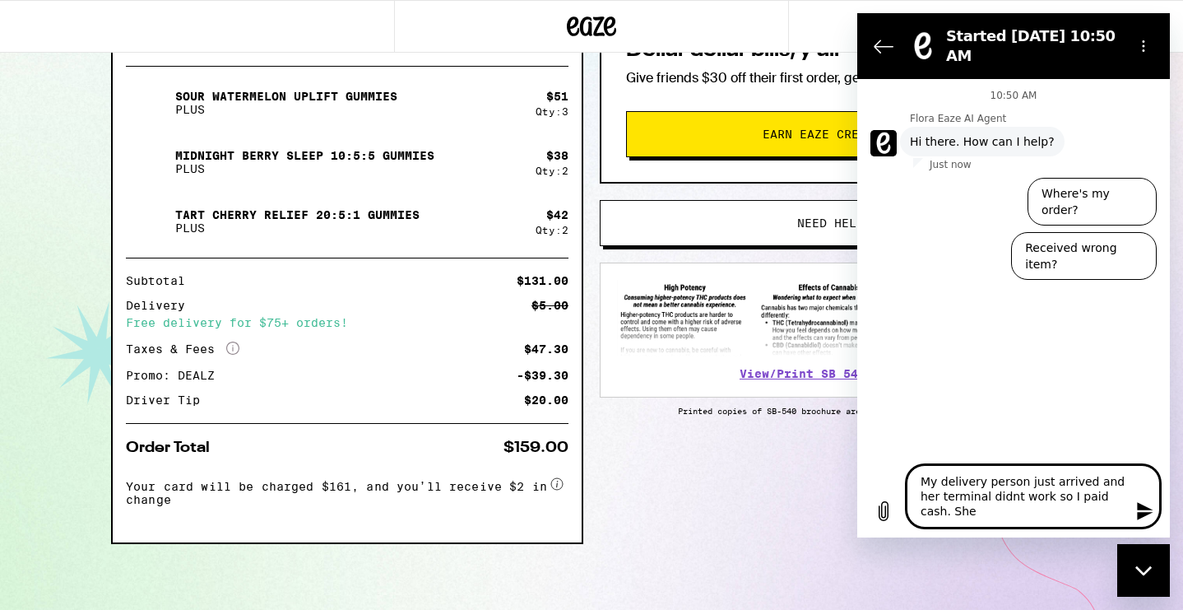
type textarea "My delivery person just arrived and her terminal didnt work so I paid cash. She"
type textarea "x"
type textarea "My delivery person just arrived and her terminal didnt work so I paid cash. She…"
type textarea "x"
type textarea "My delivery person just arrived and her terminal didnt work so I paid cash. She…"
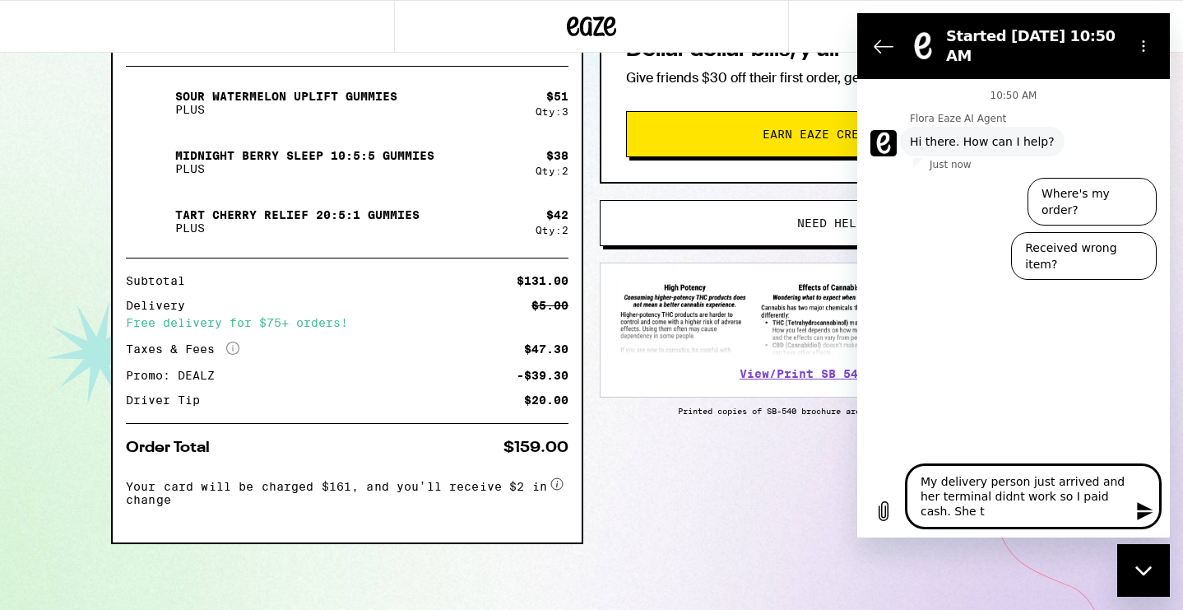
type textarea "x"
type textarea "My delivery person just arrived and her terminal didnt work so I paid cash. She…"
type textarea "x"
type textarea "My delivery person just arrived and her terminal didnt work so I paid cash. She…"
type textarea "x"
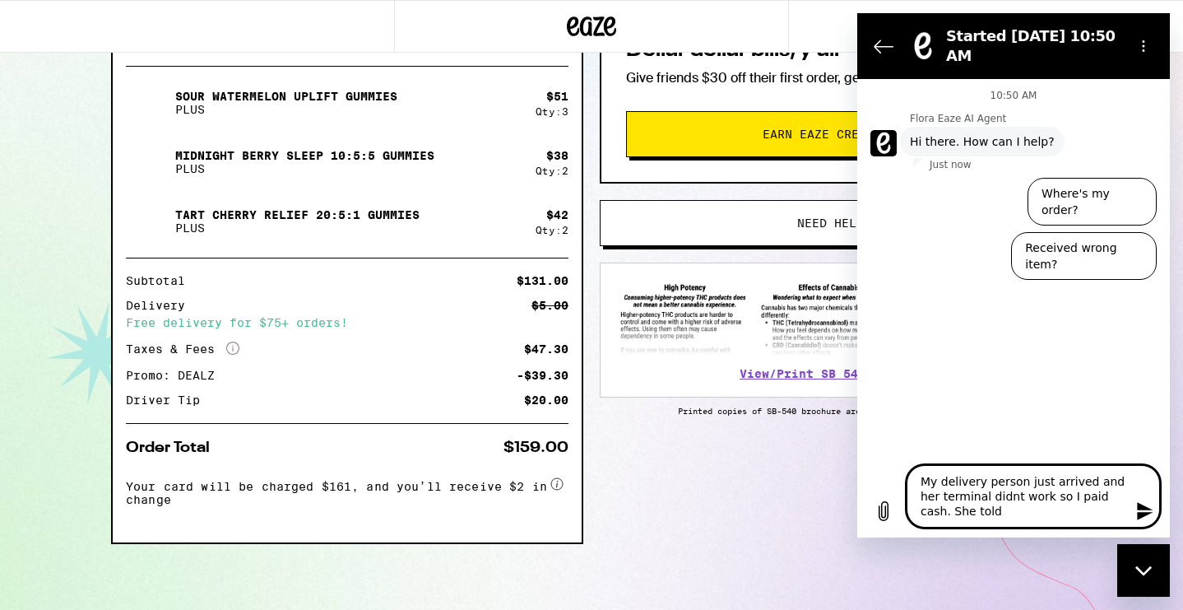
type textarea "My delivery person just arrived and her terminal didnt work so I paid cash. She…"
type textarea "x"
type textarea "My delivery person just arrived and her terminal didnt work so I paid cash. She…"
type textarea "x"
type textarea "My delivery person just arrived and her terminal didnt work so I paid cash. She…"
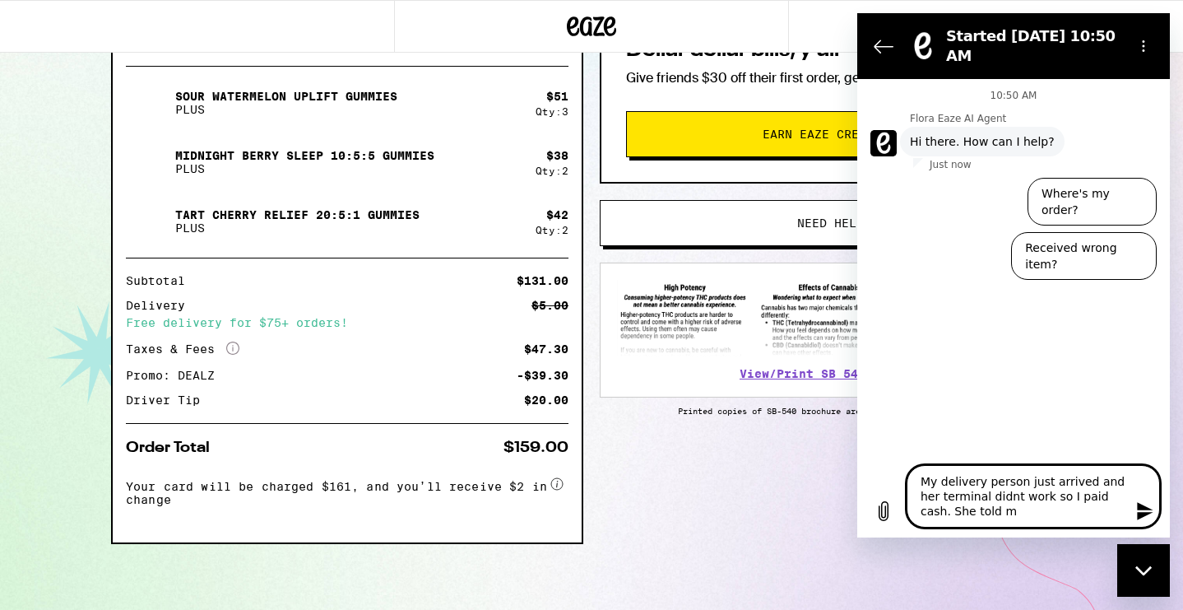
type textarea "x"
type textarea "My delivery person just arrived and her terminal didnt work so I paid cash. She…"
type textarea "x"
type textarea "My delivery person just arrived and her terminal didnt work so I paid cash. She…"
type textarea "x"
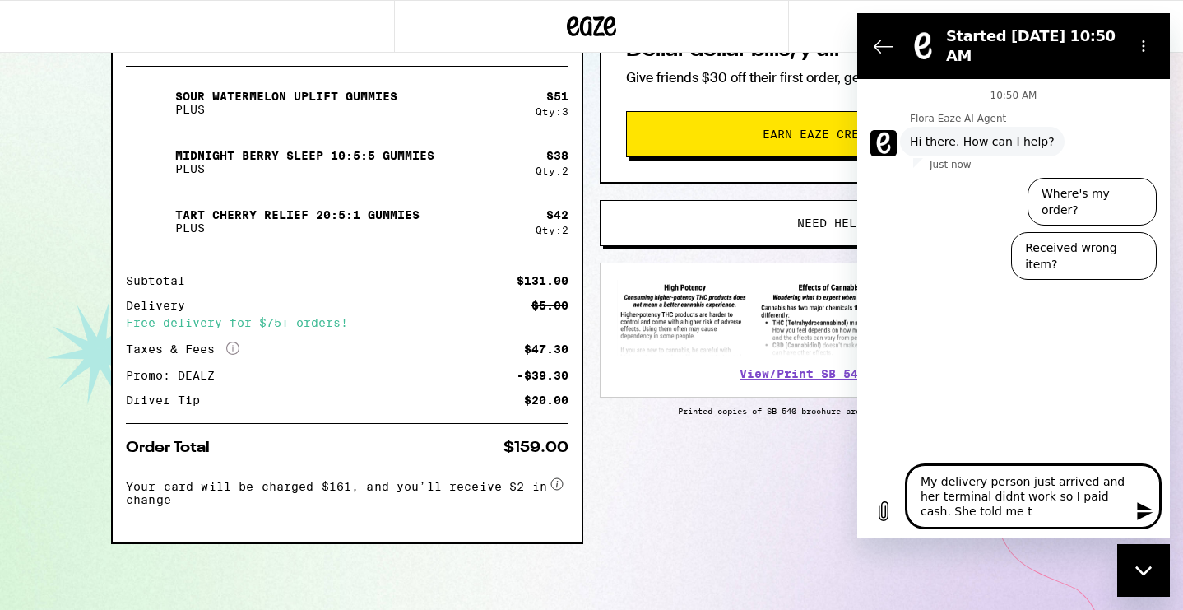
type textarea "My delivery person just arrived and her terminal didnt work so I paid cash. She…"
type textarea "x"
type textarea "My delivery person just arrived and her terminal didnt work so I paid cash. She…"
type textarea "x"
type textarea "My delivery person just arrived and her terminal didnt work so I paid cash. She…"
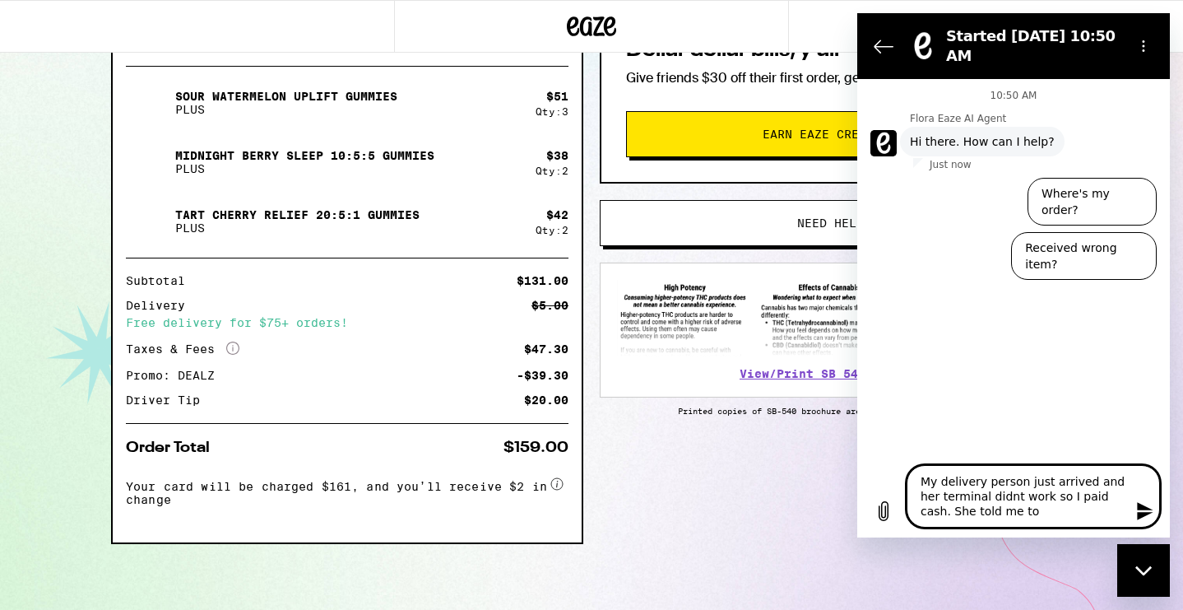
type textarea "x"
type textarea "My delivery person just arrived and her terminal didnt work so I paid cash. She…"
type textarea "x"
type textarea "My delivery person just arrived and her terminal didnt work so I paid cash. She…"
type textarea "x"
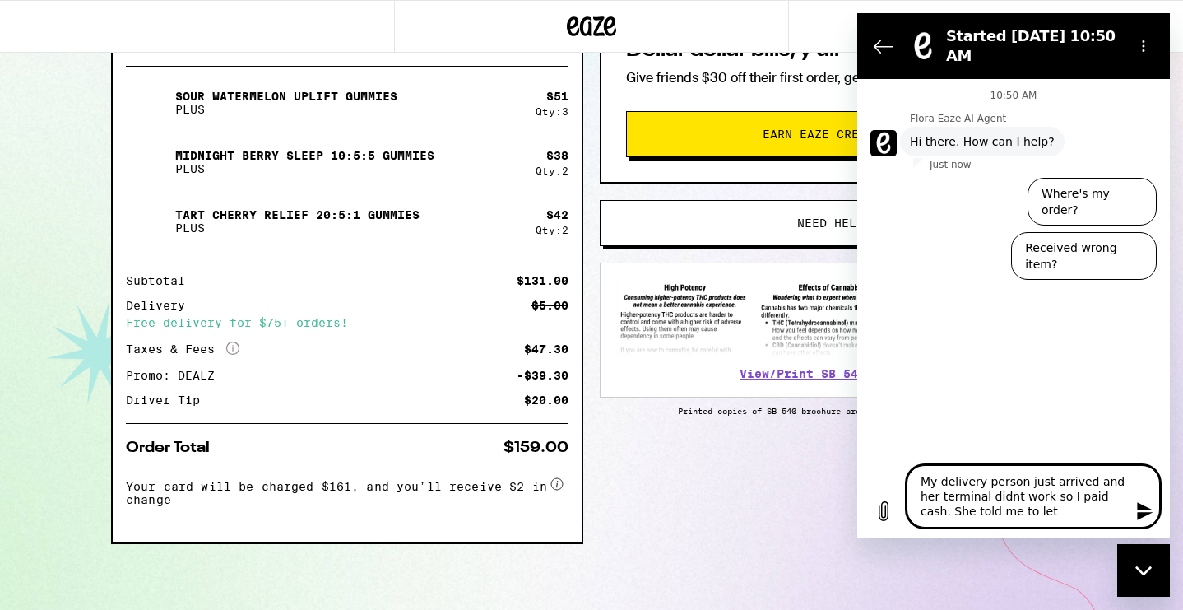
type textarea "My delivery person just arrived and her terminal didnt work so I paid cash. She…"
type textarea "x"
type textarea "My delivery person just arrived and her terminal didnt work so I paid cash. She…"
type textarea "x"
type textarea "My delivery person just arrived and her terminal didnt work so I paid cash. She…"
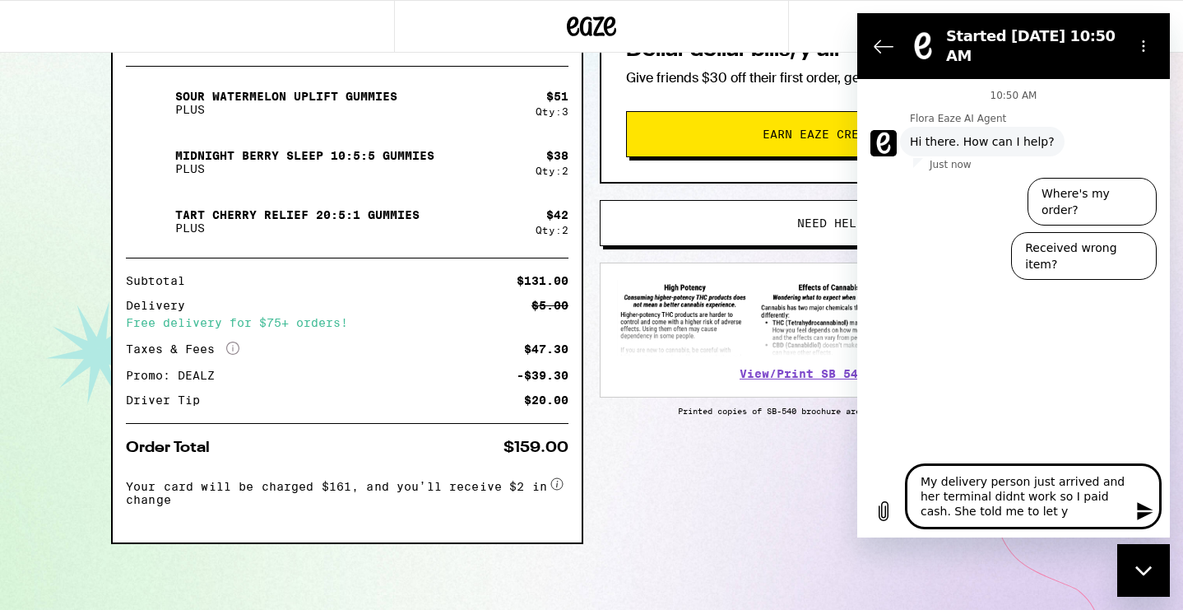
type textarea "x"
type textarea "My delivery person just arrived and her terminal didnt work so I paid cash. She…"
type textarea "x"
type textarea "My delivery person just arrived and her terminal didnt work so I paid cash. She…"
type textarea "x"
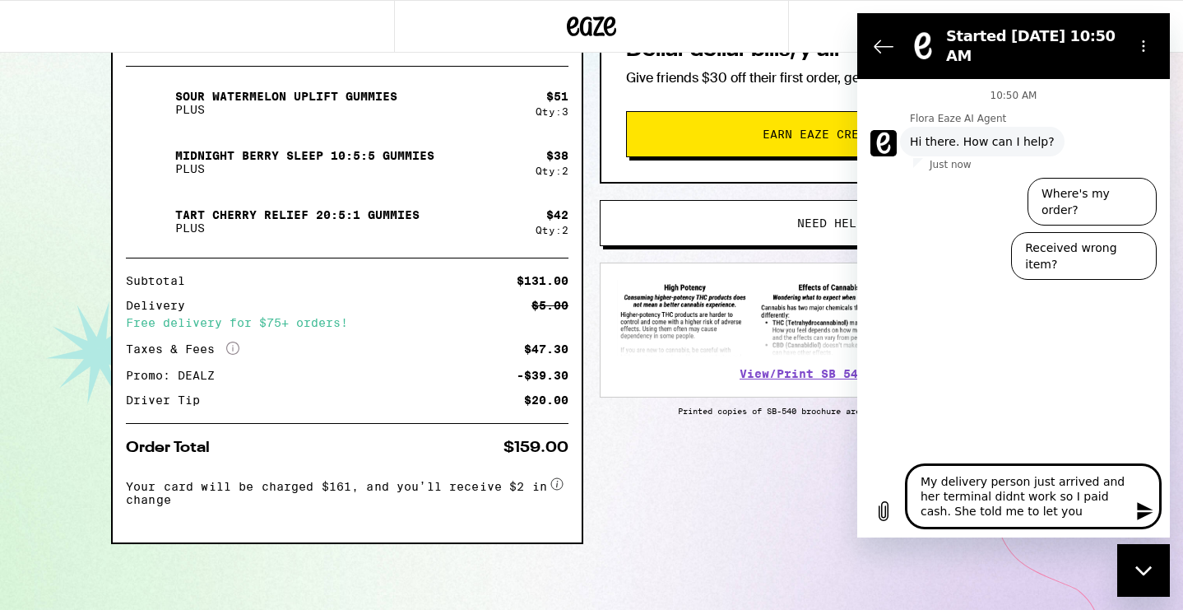
type textarea "My delivery person just arrived and her terminal didnt work so I paid cash. She…"
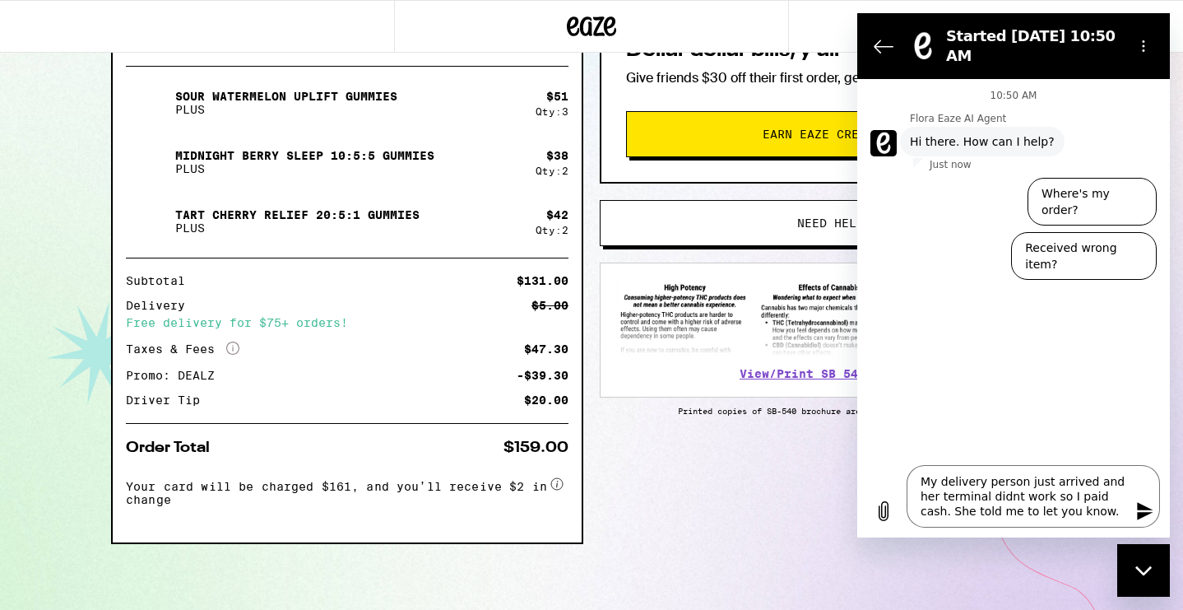
click at [1143, 508] on icon "Send message" at bounding box center [1145, 511] width 16 height 18
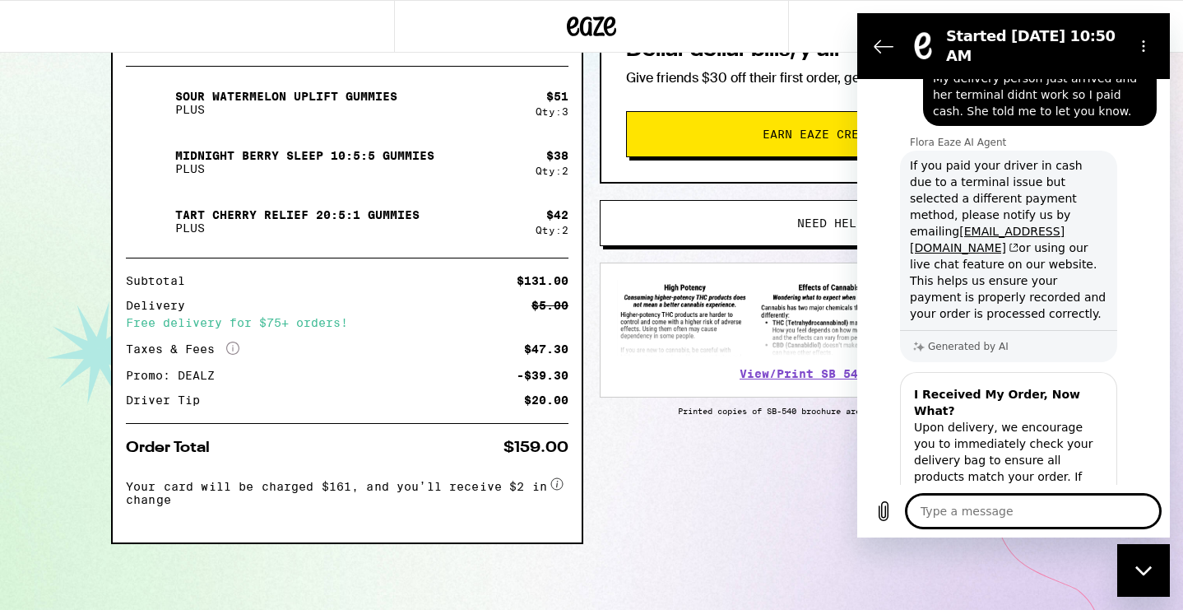
scroll to position [92, 0]
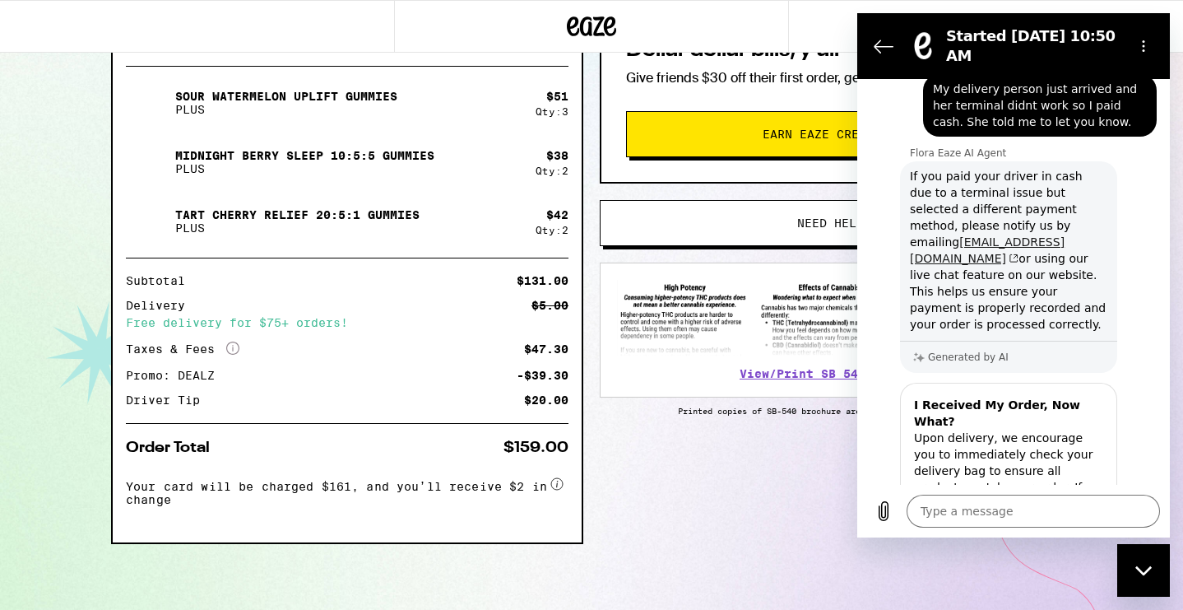
copy span "[EMAIL_ADDRESS][DOMAIN_NAME]"
drag, startPoint x: 905, startPoint y: 237, endPoint x: 1014, endPoint y: 240, distance: 109.5
click at [1014, 240] on div "Flora Eaze AI Agent says: If you paid your driver in cash due to a terminal iss…" at bounding box center [1008, 250] width 217 height 178
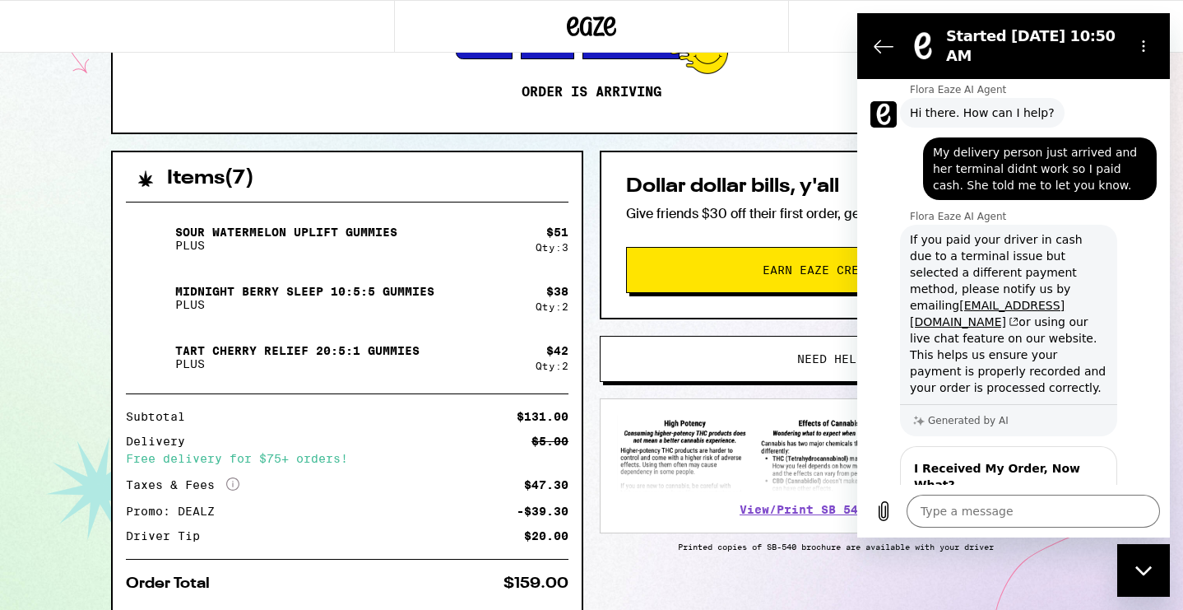
scroll to position [152, 0]
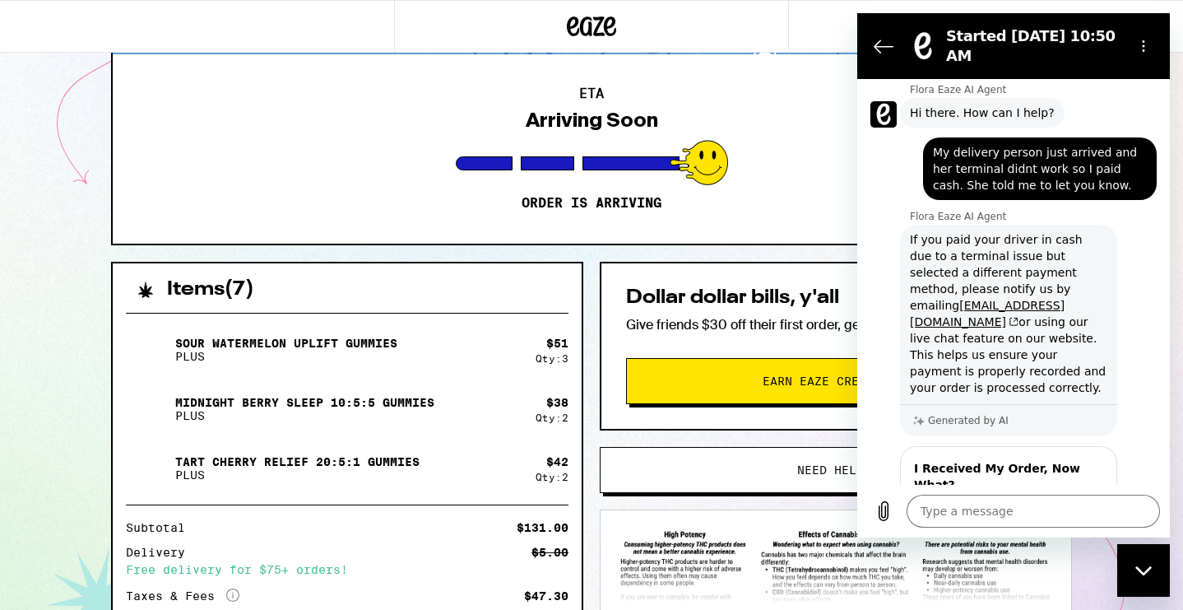
click at [670, 262] on div "Dollar dollar bills, y'all Give friends $30 off their first order, get $40 cred…" at bounding box center [836, 346] width 472 height 169
click at [880, 47] on icon "Back to the conversation list" at bounding box center [884, 46] width 20 height 20
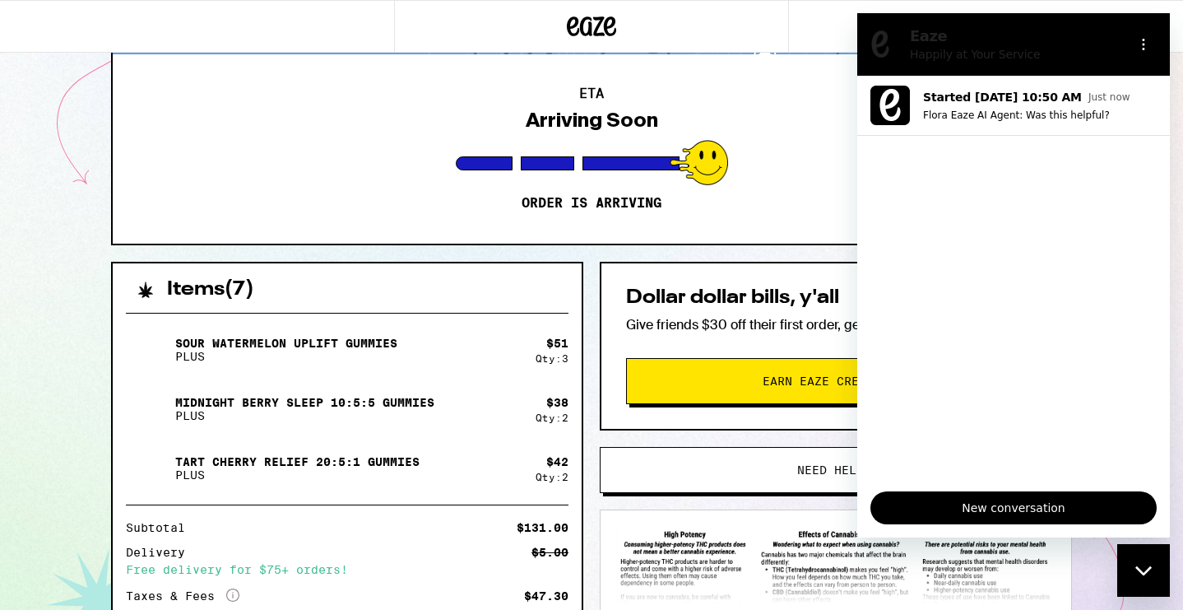
click at [1142, 563] on div "Close messaging window" at bounding box center [1143, 569] width 49 height 49
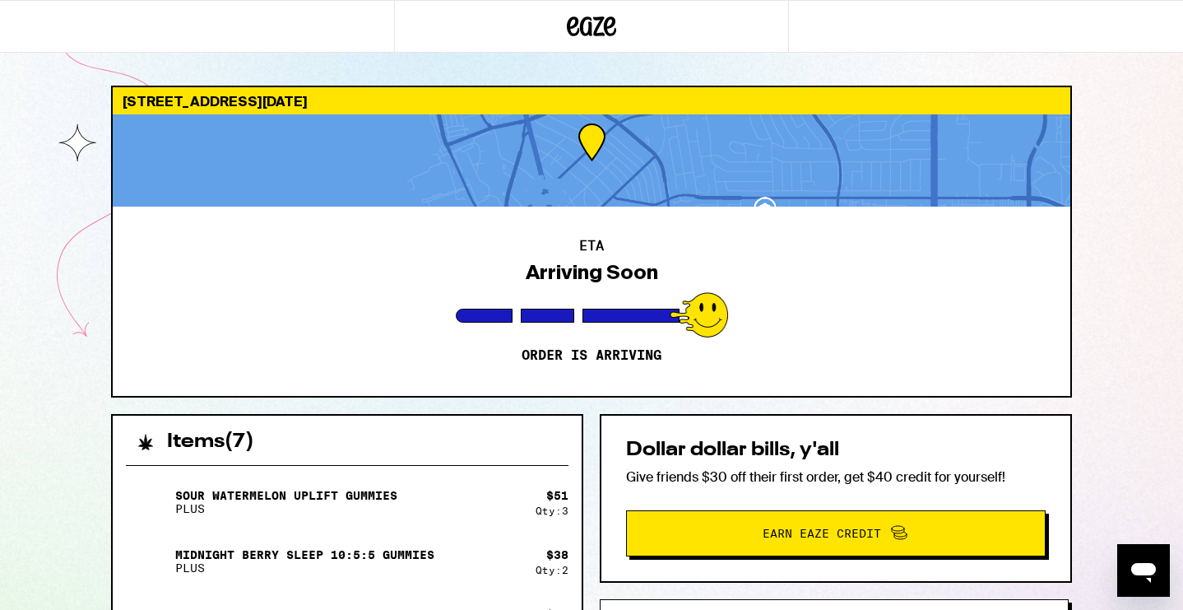
scroll to position [0, 0]
